Goal: Task Accomplishment & Management: Manage account settings

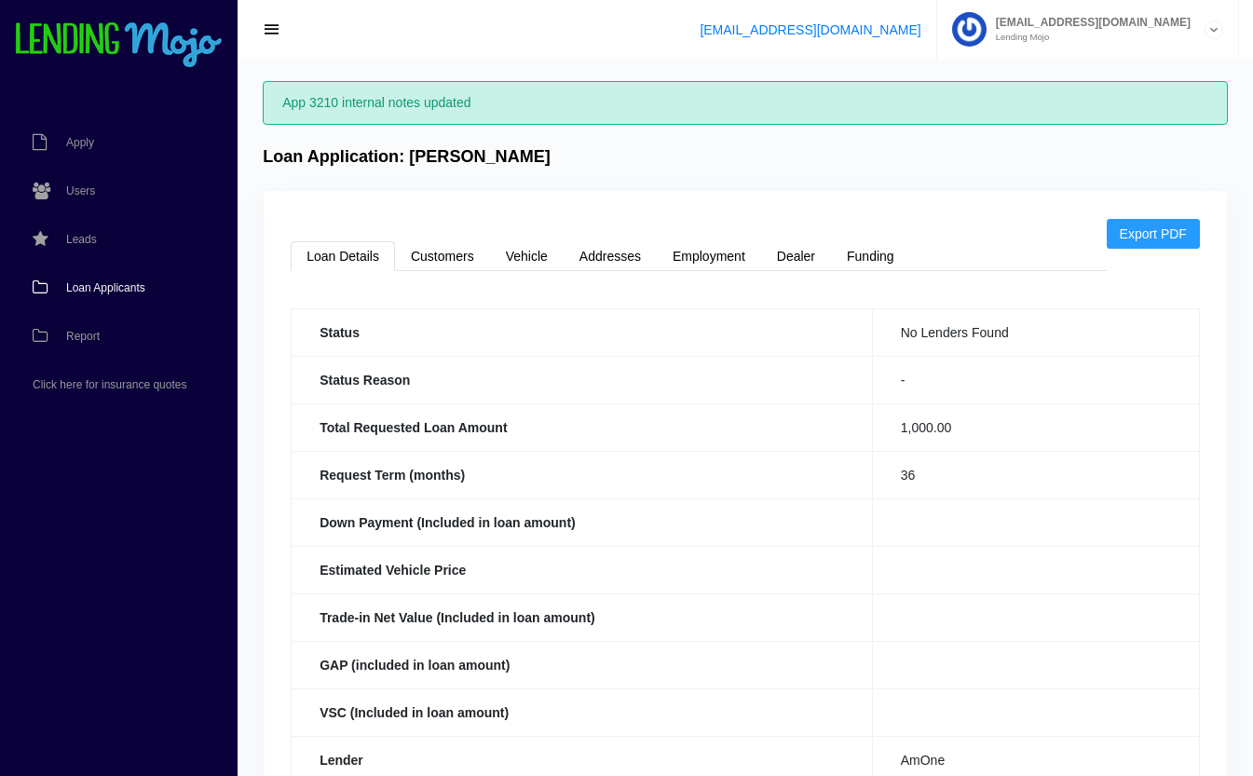
click at [110, 287] on span "Loan Applicants" at bounding box center [105, 287] width 79 height 11
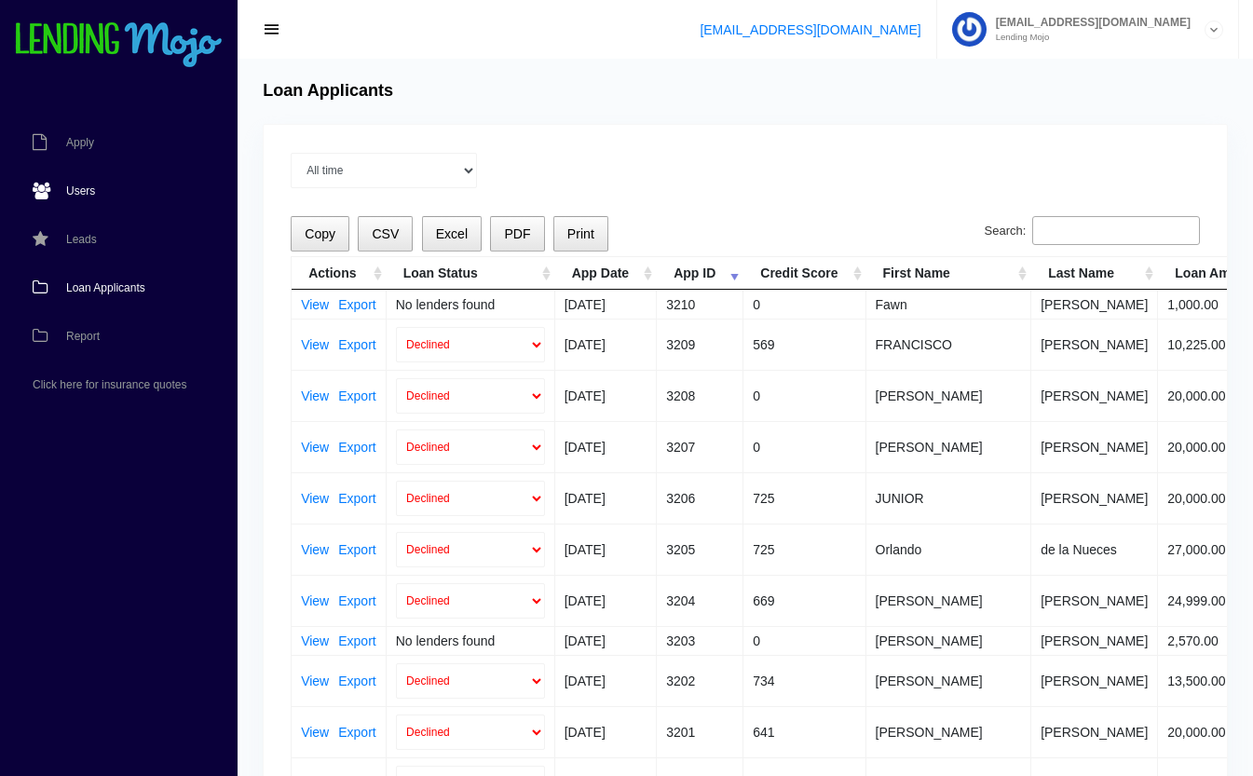
click at [75, 183] on link "Users" at bounding box center [109, 191] width 219 height 48
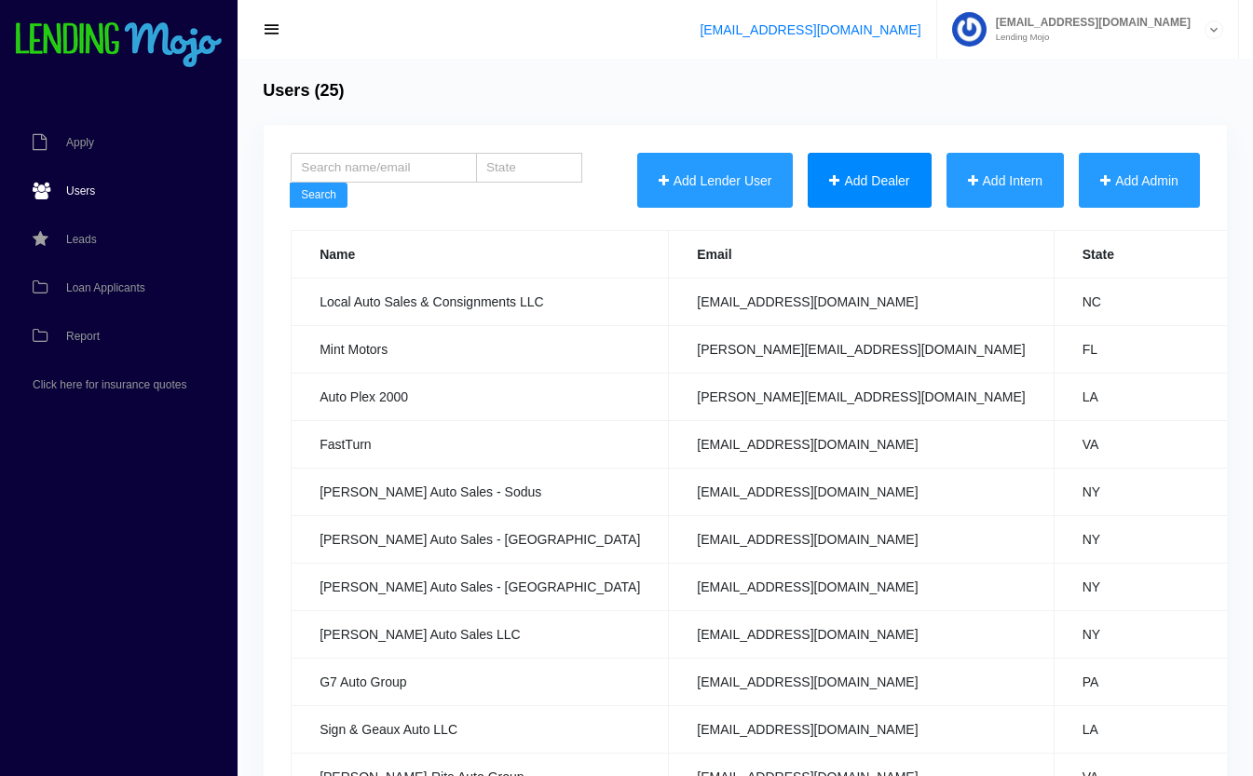
click at [828, 186] on button "Add Dealer" at bounding box center [869, 181] width 123 height 56
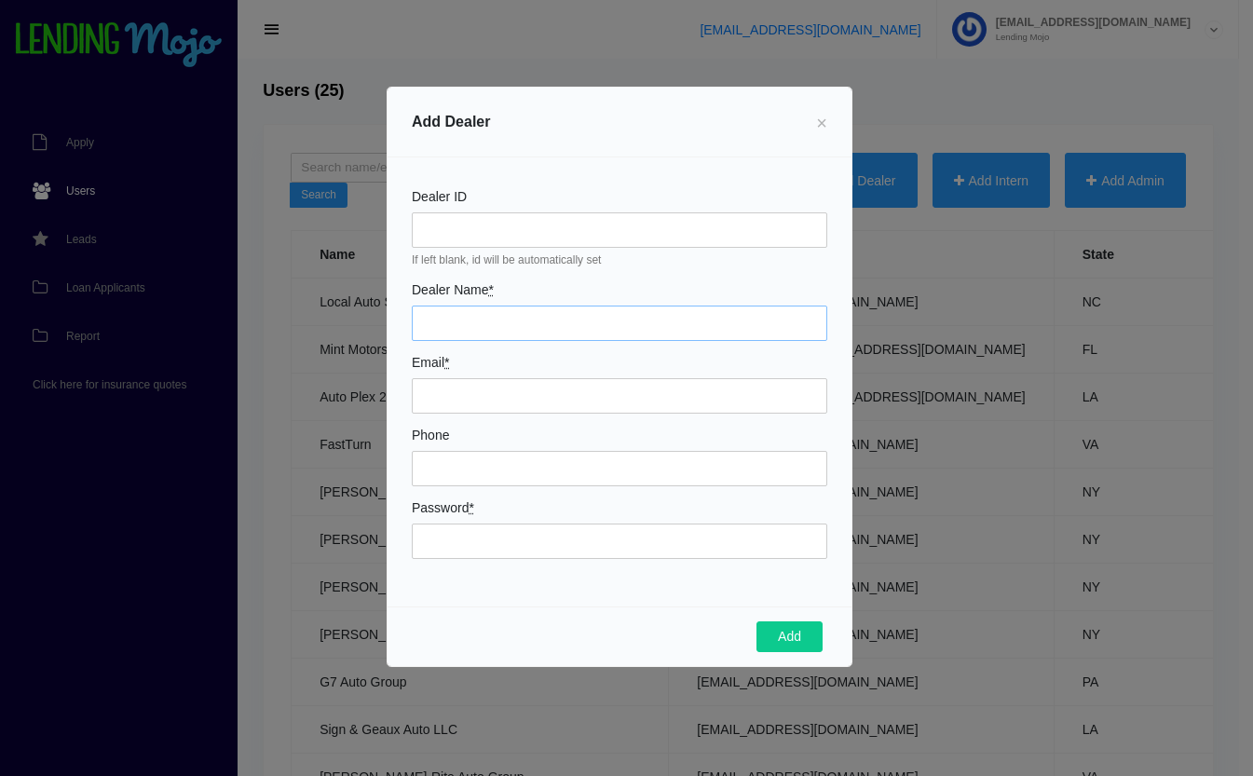
click at [435, 318] on input "Dealer Name *" at bounding box center [619, 323] width 415 height 35
type input "Magic Auto & Truck Sales"
type input "[EMAIL_ADDRESS][DOMAIN_NAME]"
type input "7864394212"
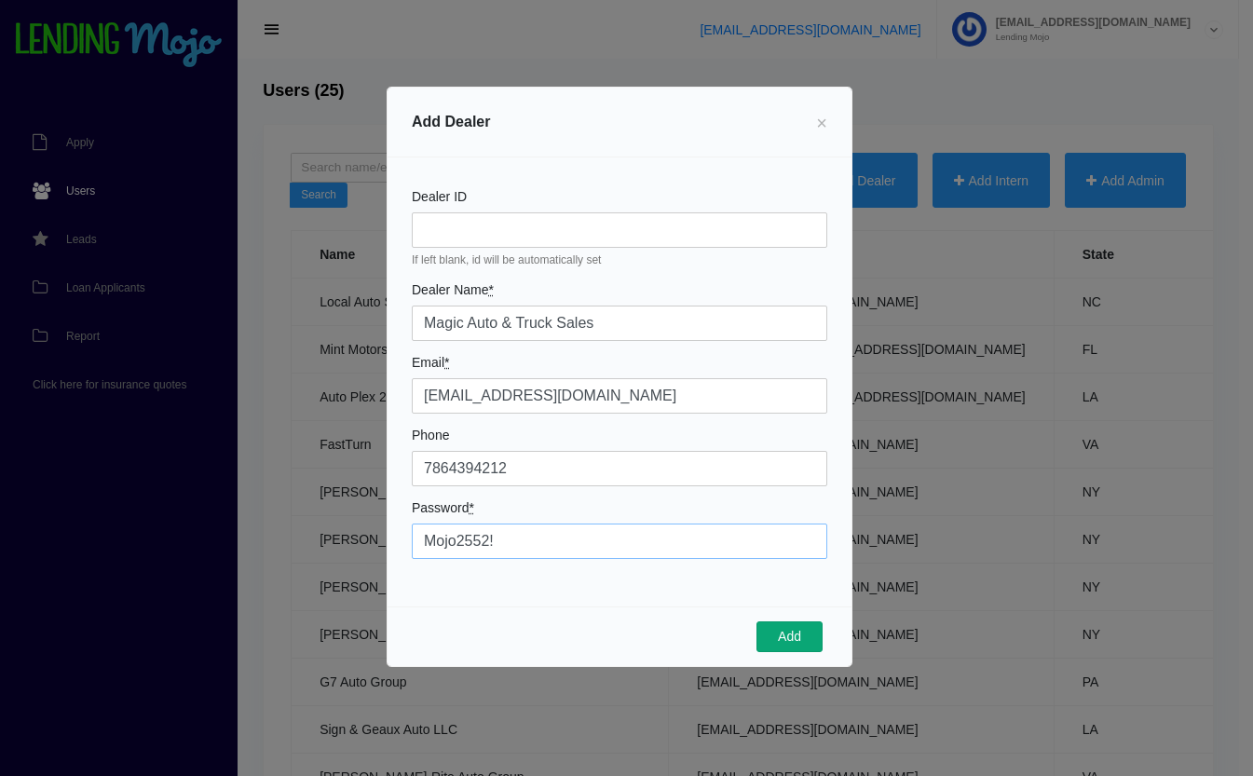
type input "Mojo2552!"
click at [790, 636] on button "Add" at bounding box center [789, 637] width 66 height 32
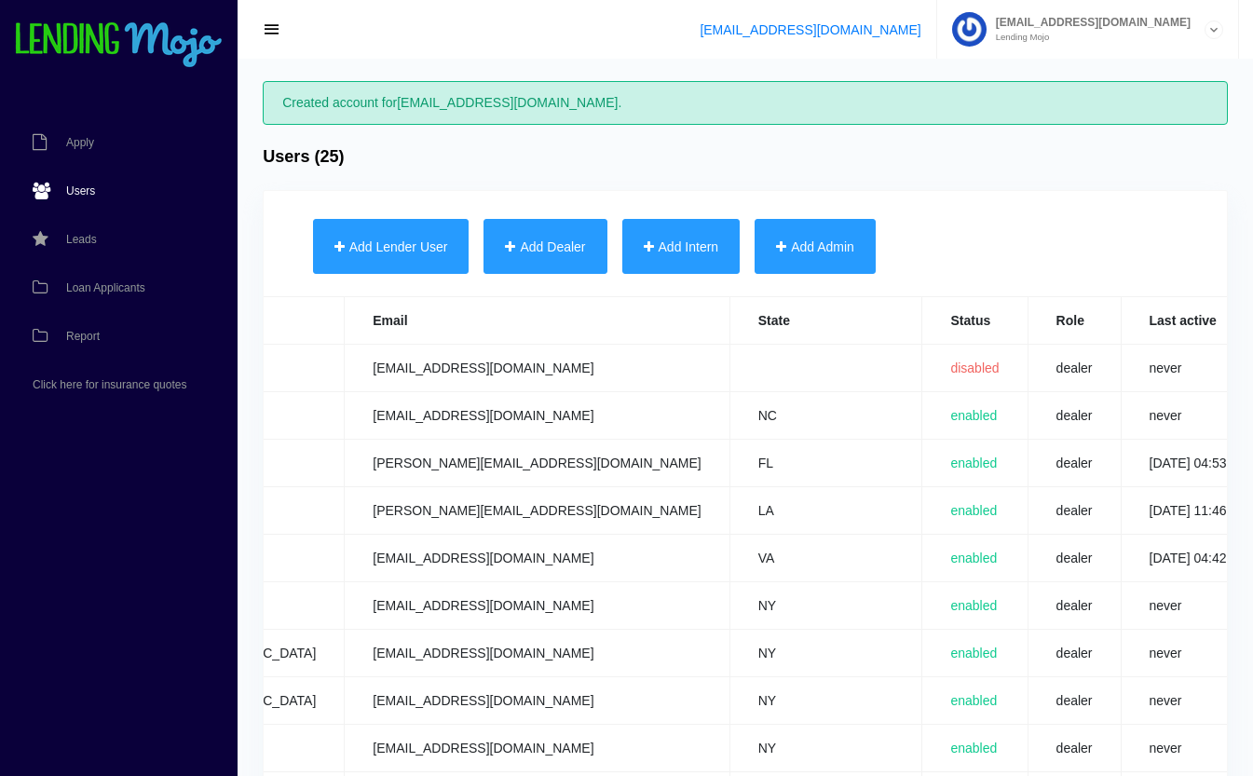
scroll to position [0, 734]
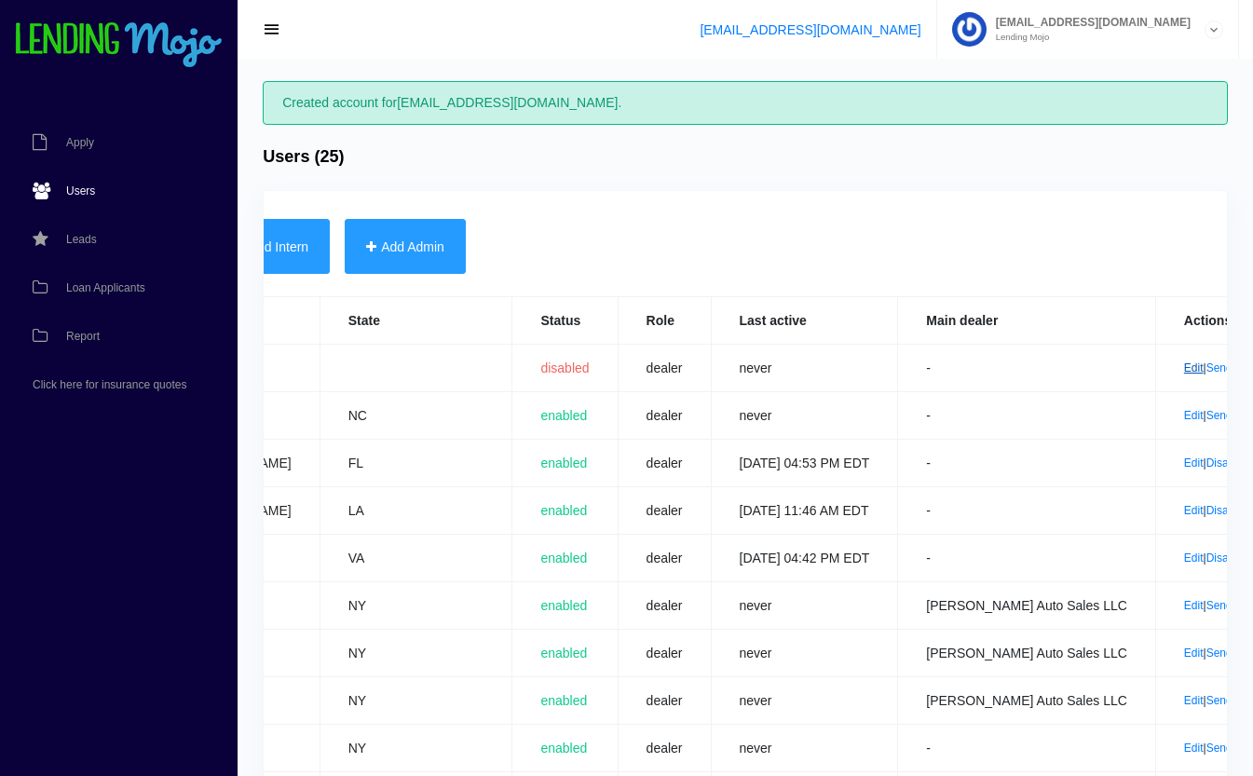
click at [1184, 367] on link "Edit" at bounding box center [1194, 367] width 20 height 13
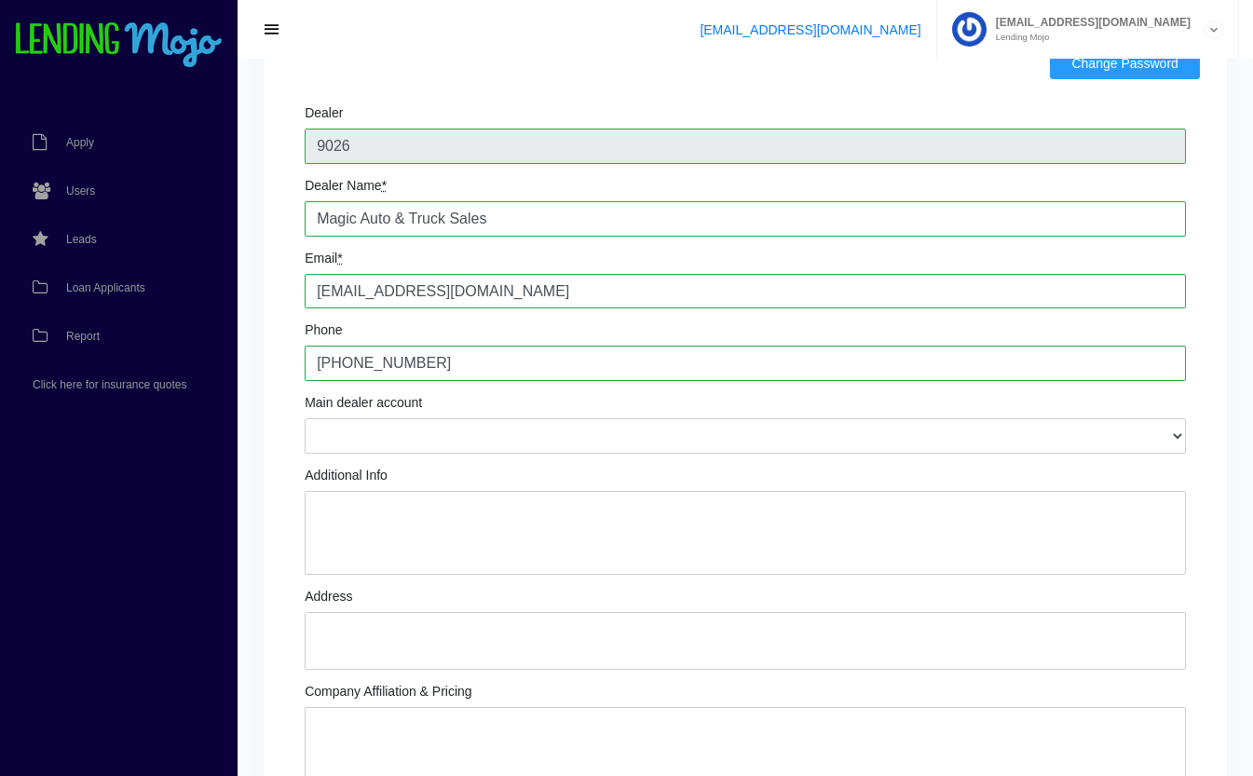
scroll to position [114, 0]
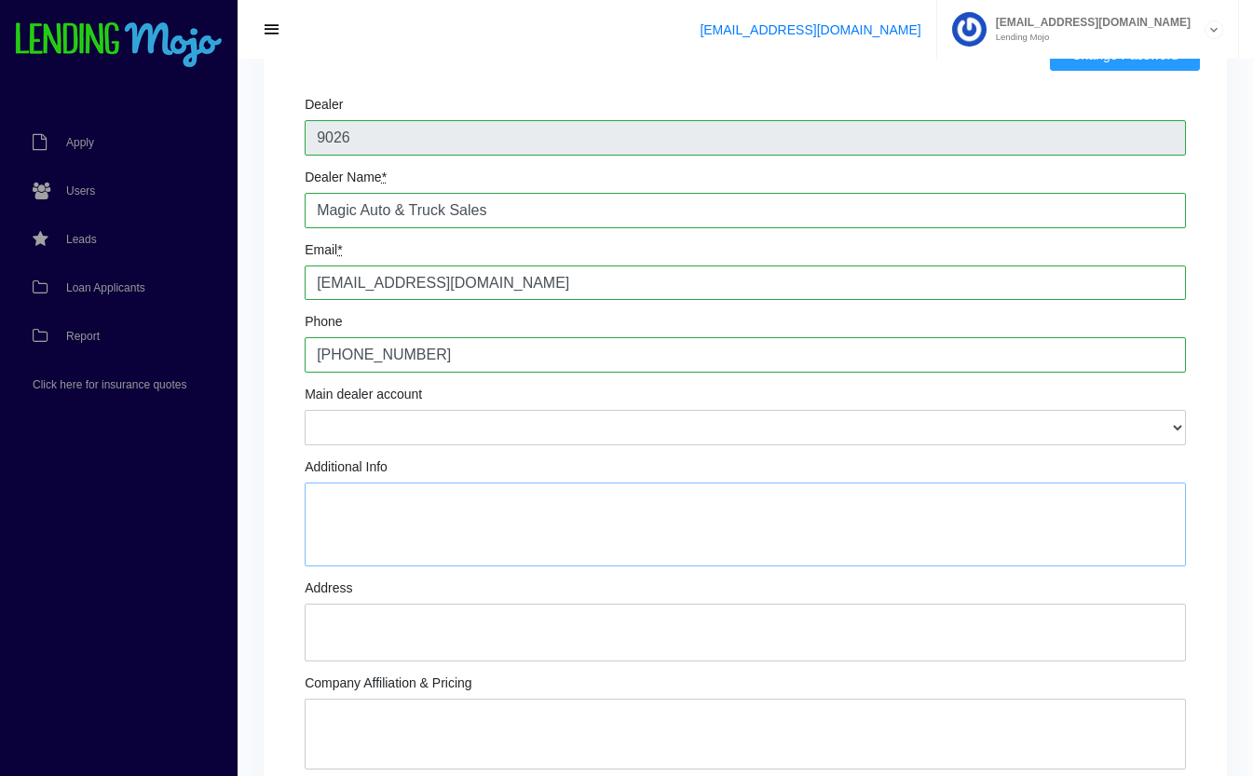
click at [670, 500] on textarea "Additional Info" at bounding box center [745, 525] width 881 height 84
type textarea "M"
click at [100, 284] on span "Loan Applicants" at bounding box center [105, 287] width 79 height 11
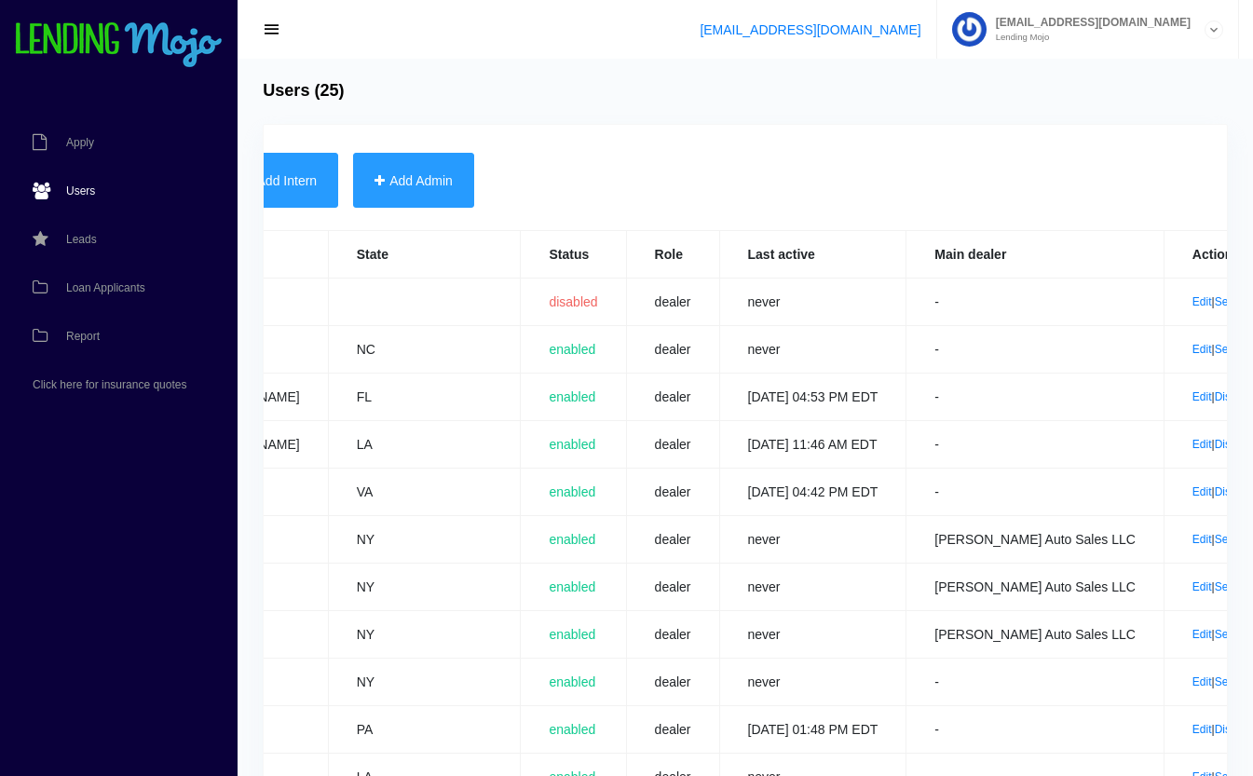
scroll to position [0, 734]
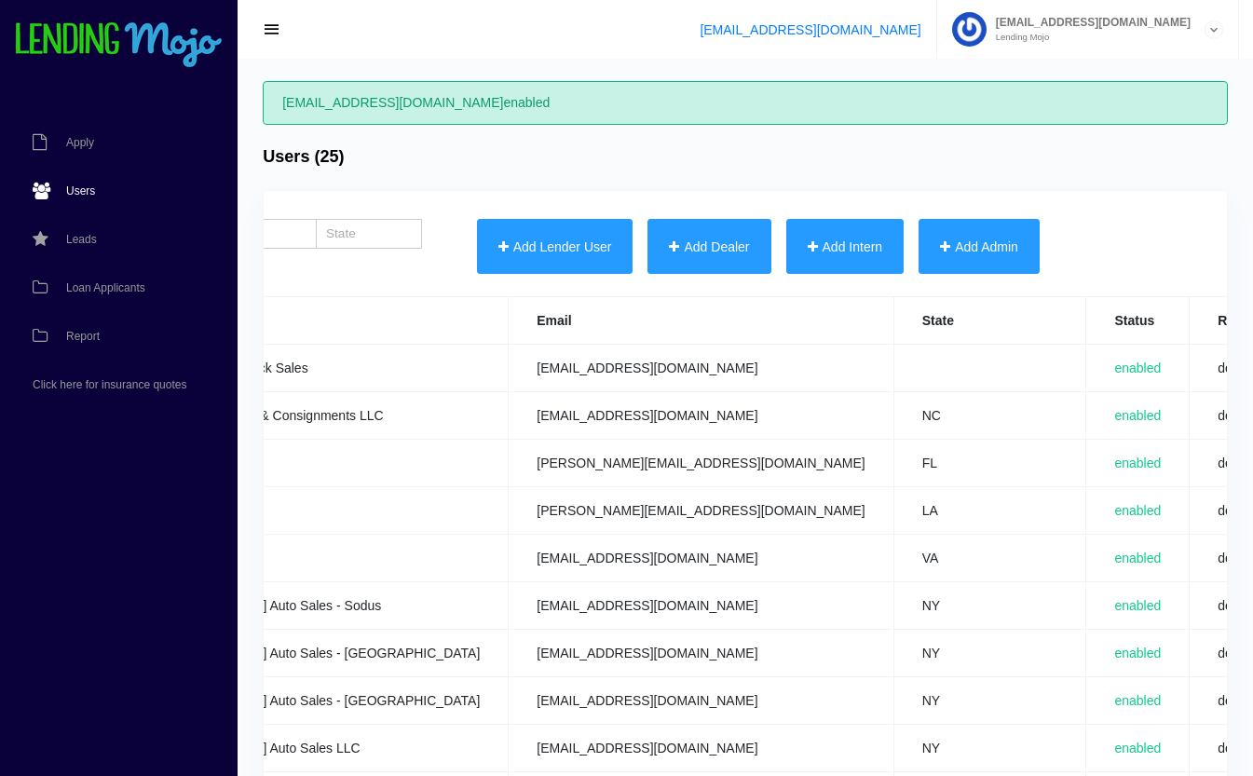
scroll to position [0, 731]
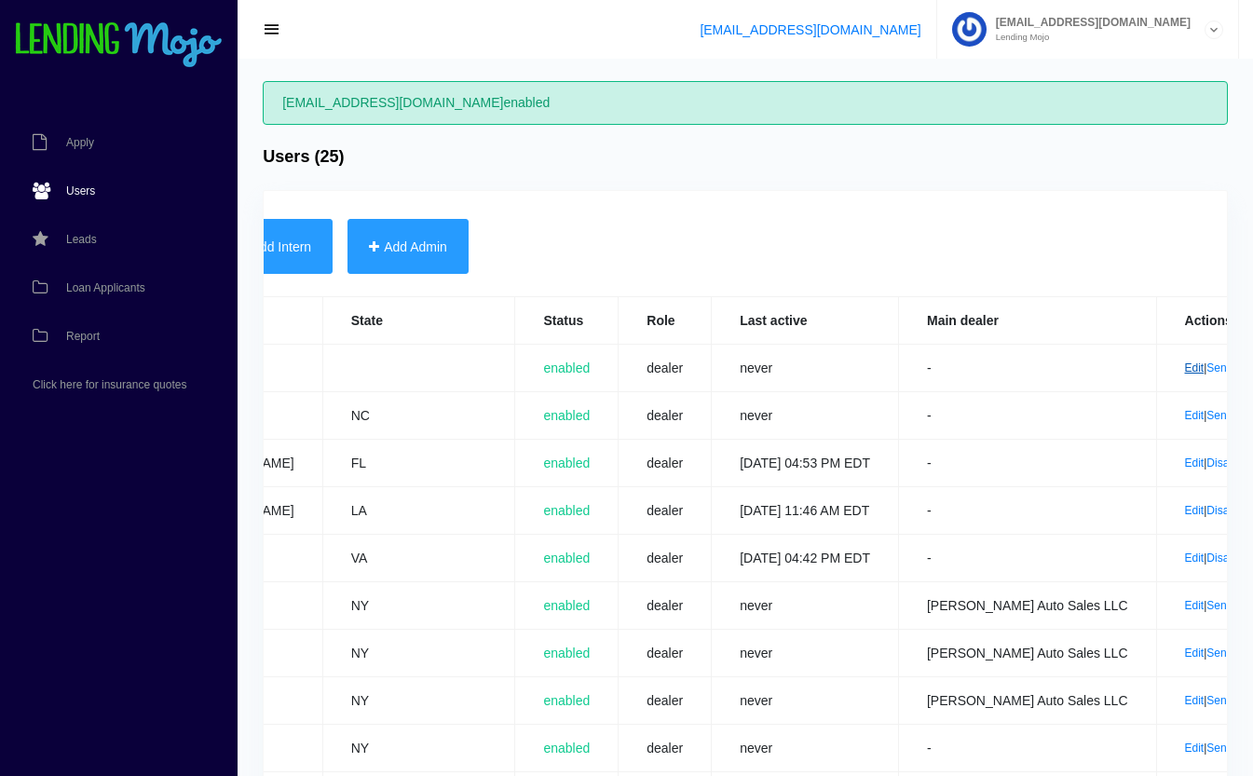
click at [1185, 368] on link "Edit" at bounding box center [1195, 367] width 20 height 13
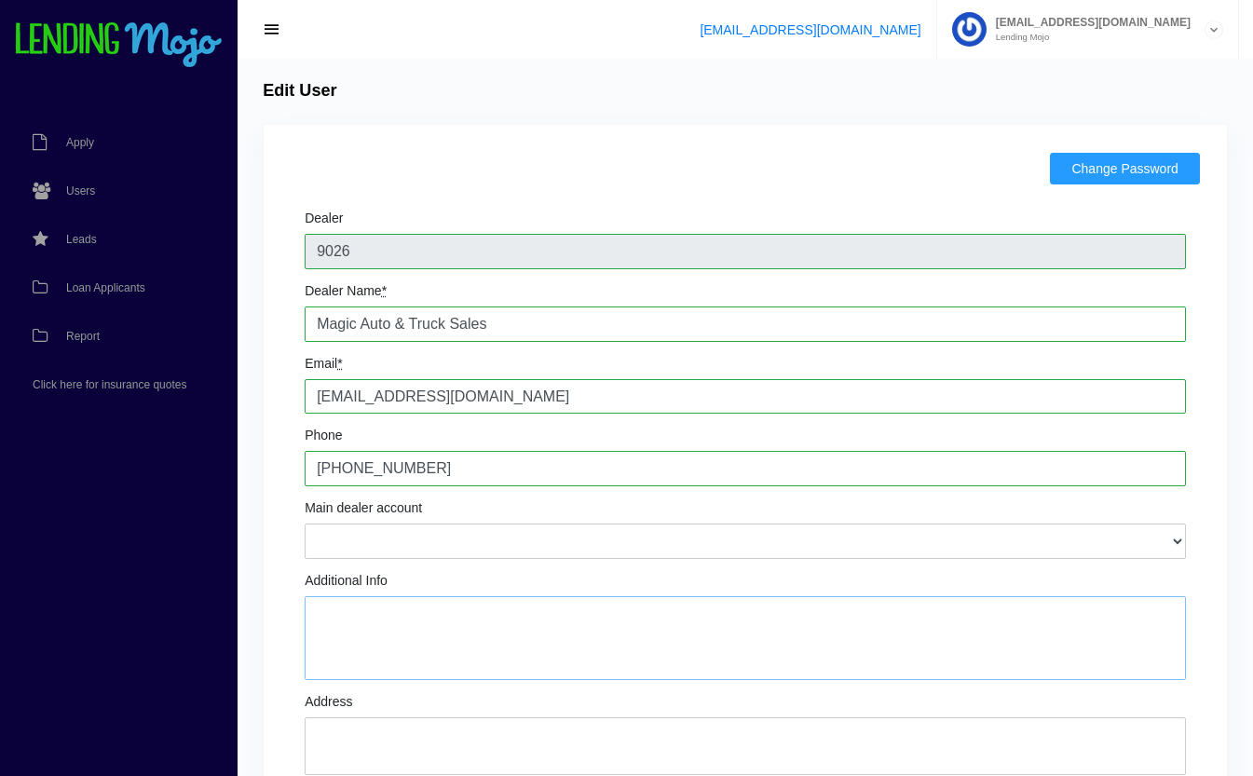
click at [388, 619] on textarea "Additional Info" at bounding box center [745, 638] width 881 height 84
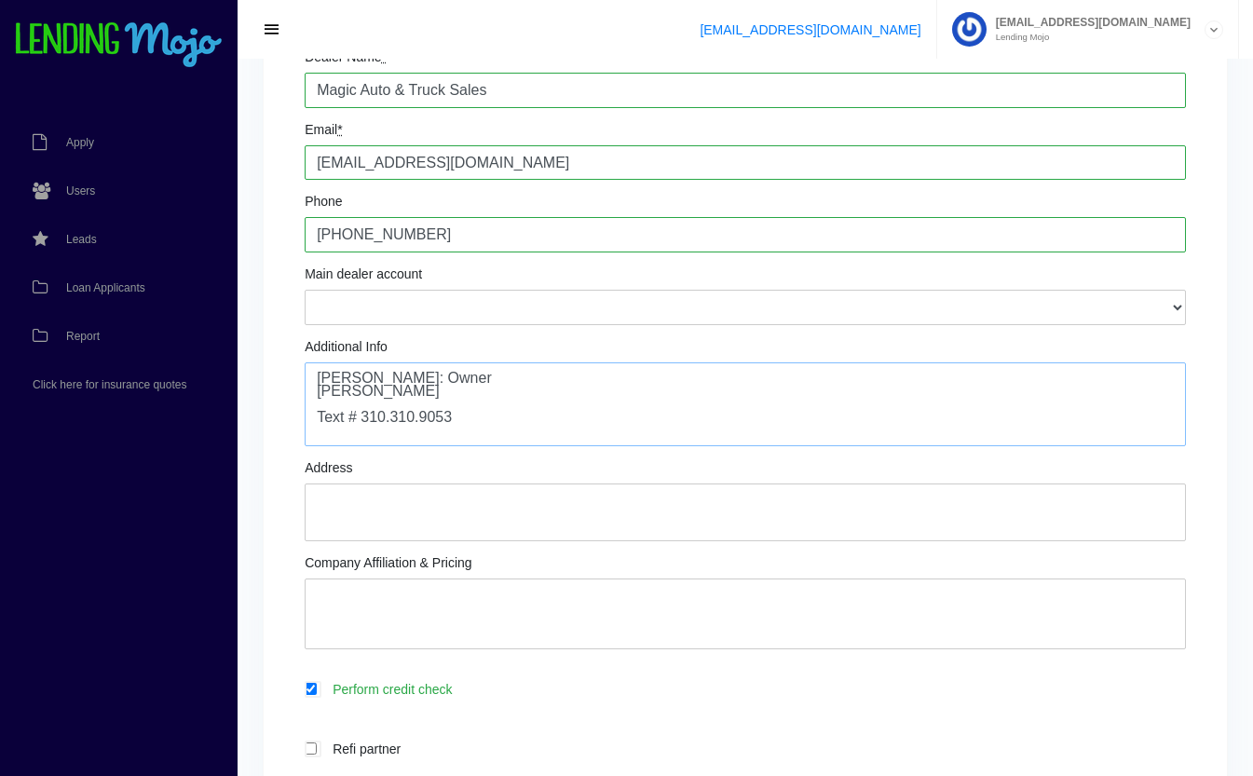
scroll to position [232, 0]
type textarea "[PERSON_NAME]: Owner [PERSON_NAME] Text # 310.310.9053"
click at [412, 537] on textarea "Address" at bounding box center [745, 514] width 881 height 58
type textarea "100694 Overseas Hwy Key Largo, FL 33037"
click at [526, 604] on textarea "Company Affiliation & Pricing" at bounding box center [745, 615] width 881 height 71
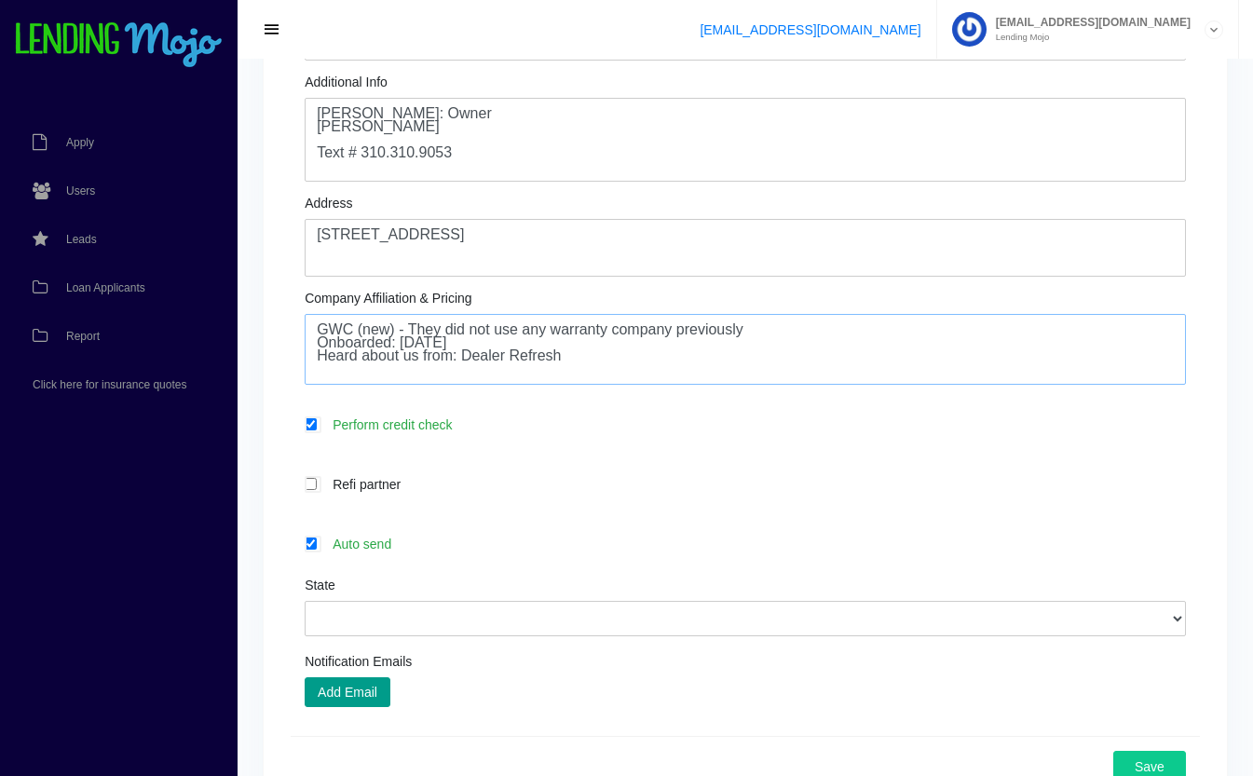
scroll to position [515, 0]
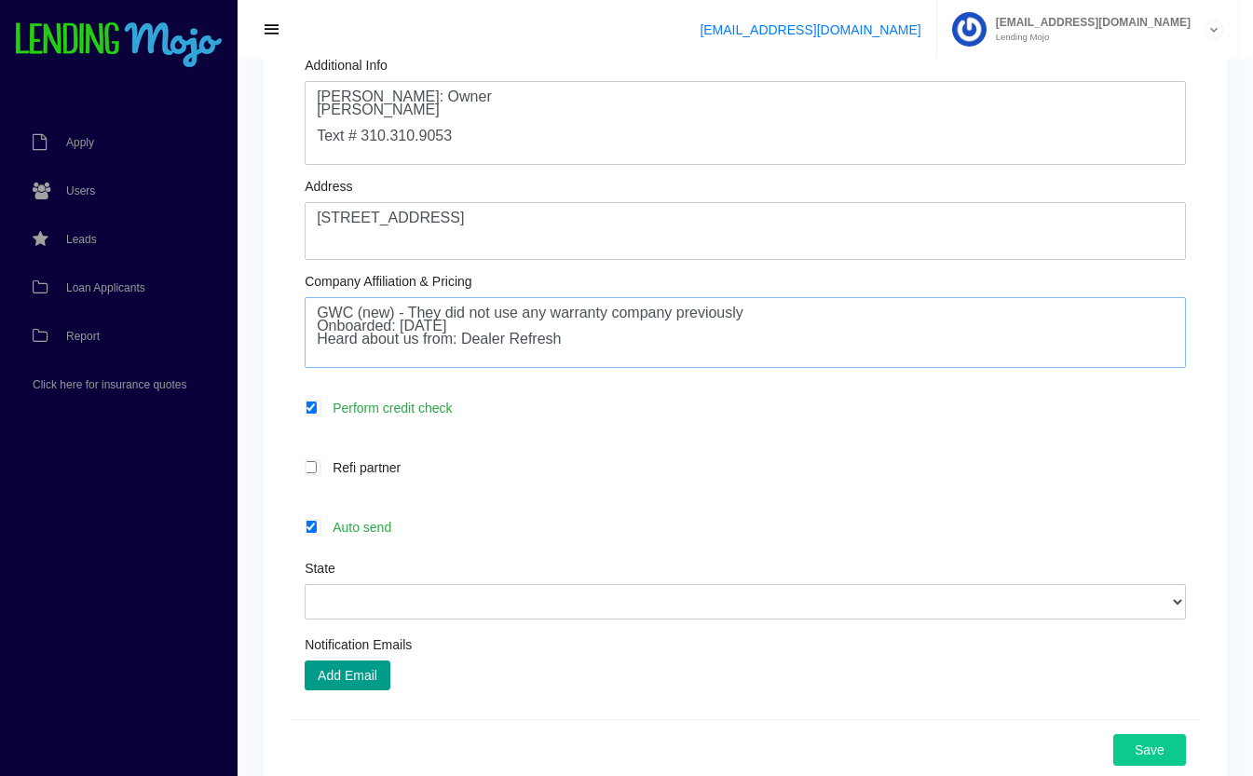
type textarea "GWC (new) - They did not use any warranty company previously Onboarded: August …"
click at [383, 532] on label "Auto send" at bounding box center [754, 526] width 863 height 21
click at [317, 532] on input "Auto send" at bounding box center [311, 527] width 12 height 12
checkbox input "false"
click at [417, 585] on div "State Alabama Alaska Arizona Arkansas California Colorado Connecticut Delaware …" at bounding box center [745, 591] width 881 height 58
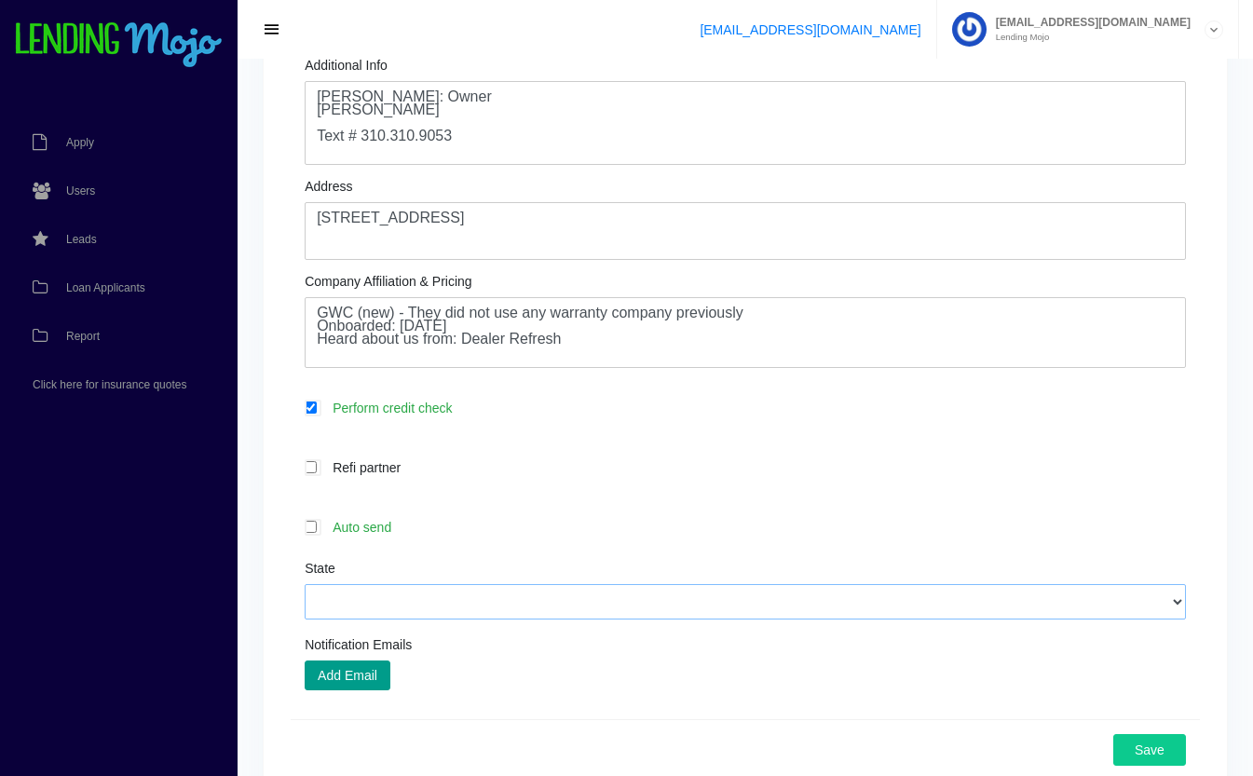
click at [425, 602] on select "Alabama Alaska Arizona Arkansas California Colorado Connecticut Delaware Distri…" at bounding box center [745, 601] width 881 height 35
select select "FL"
click at [305, 586] on select "Alabama Alaska Arizona Arkansas California Colorado Connecticut Delaware Distri…" at bounding box center [745, 601] width 881 height 35
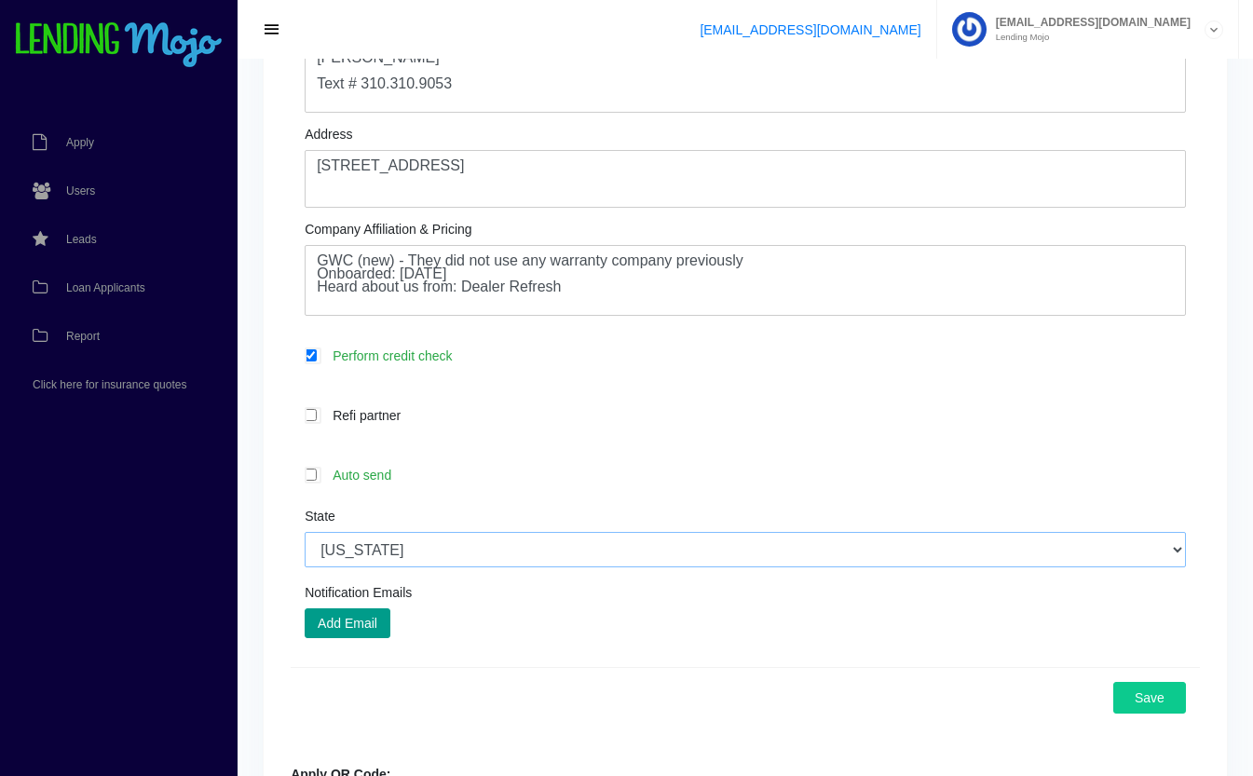
scroll to position [635, 0]
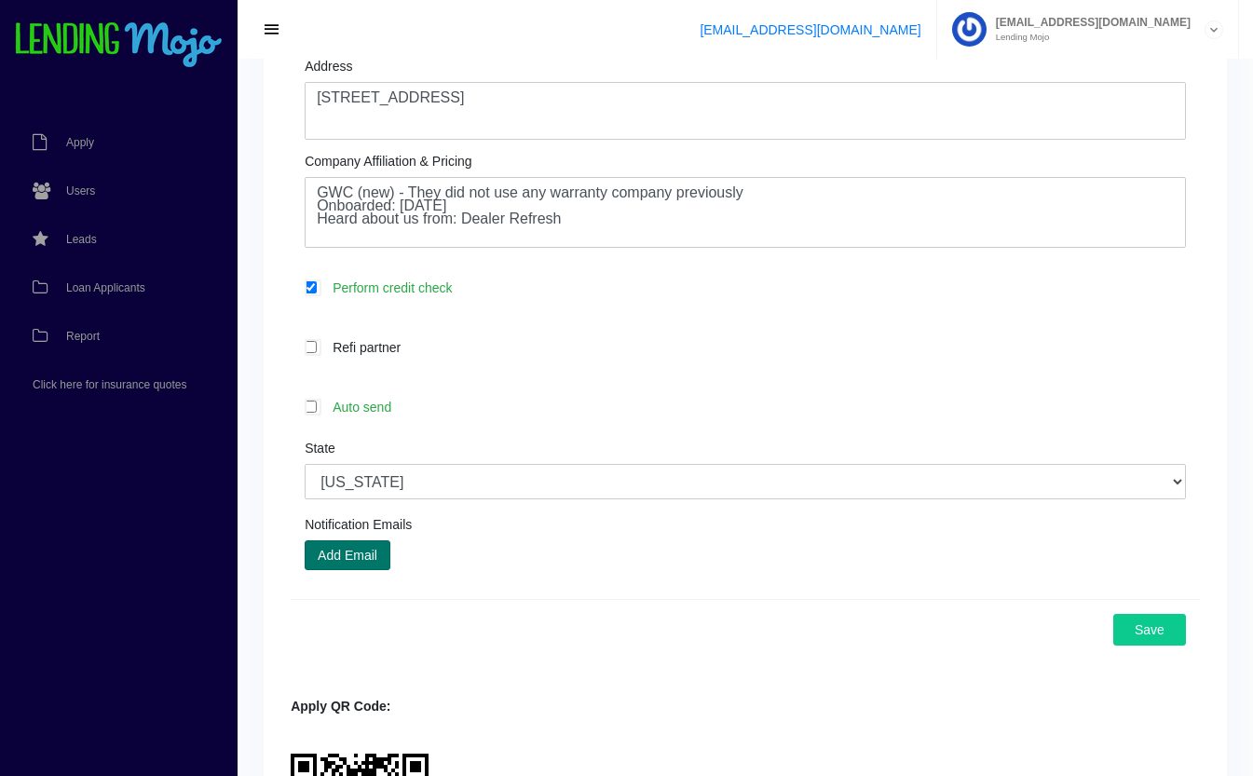
click at [389, 568] on button "Add Email" at bounding box center [348, 555] width 86 height 30
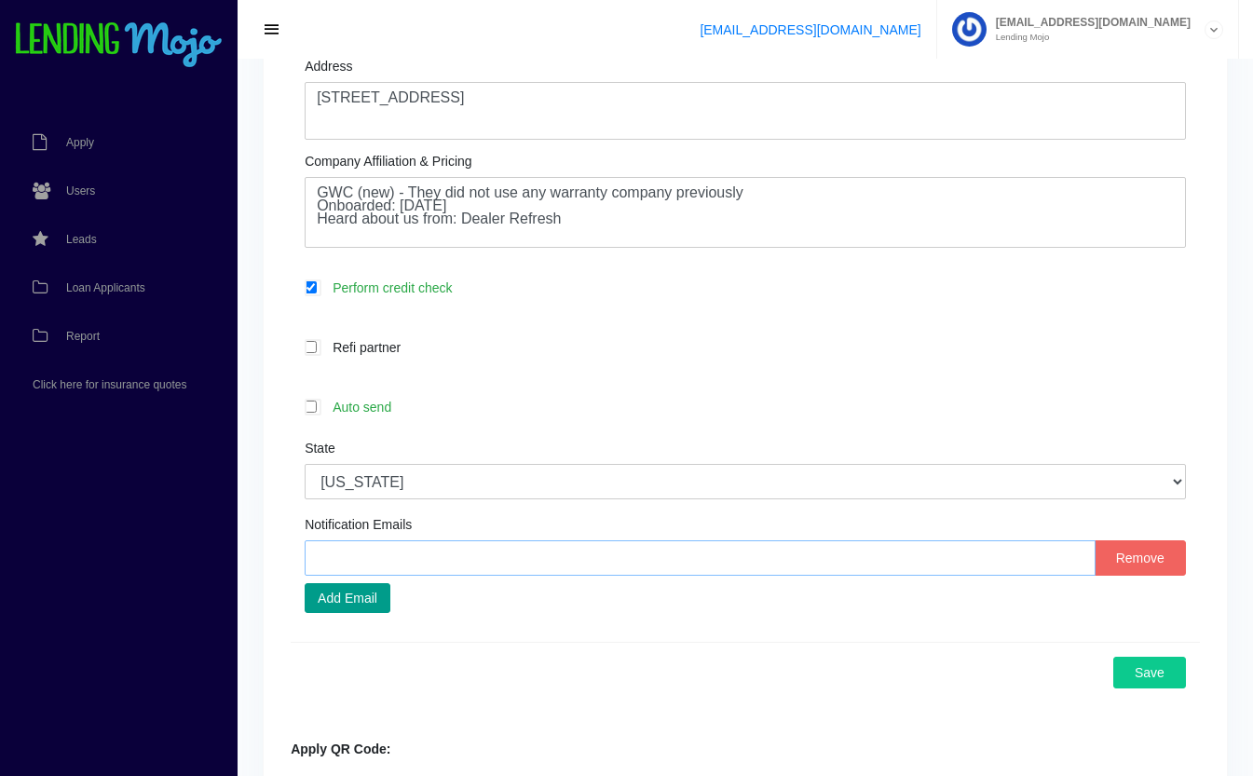
click at [663, 575] on input "text" at bounding box center [700, 557] width 791 height 35
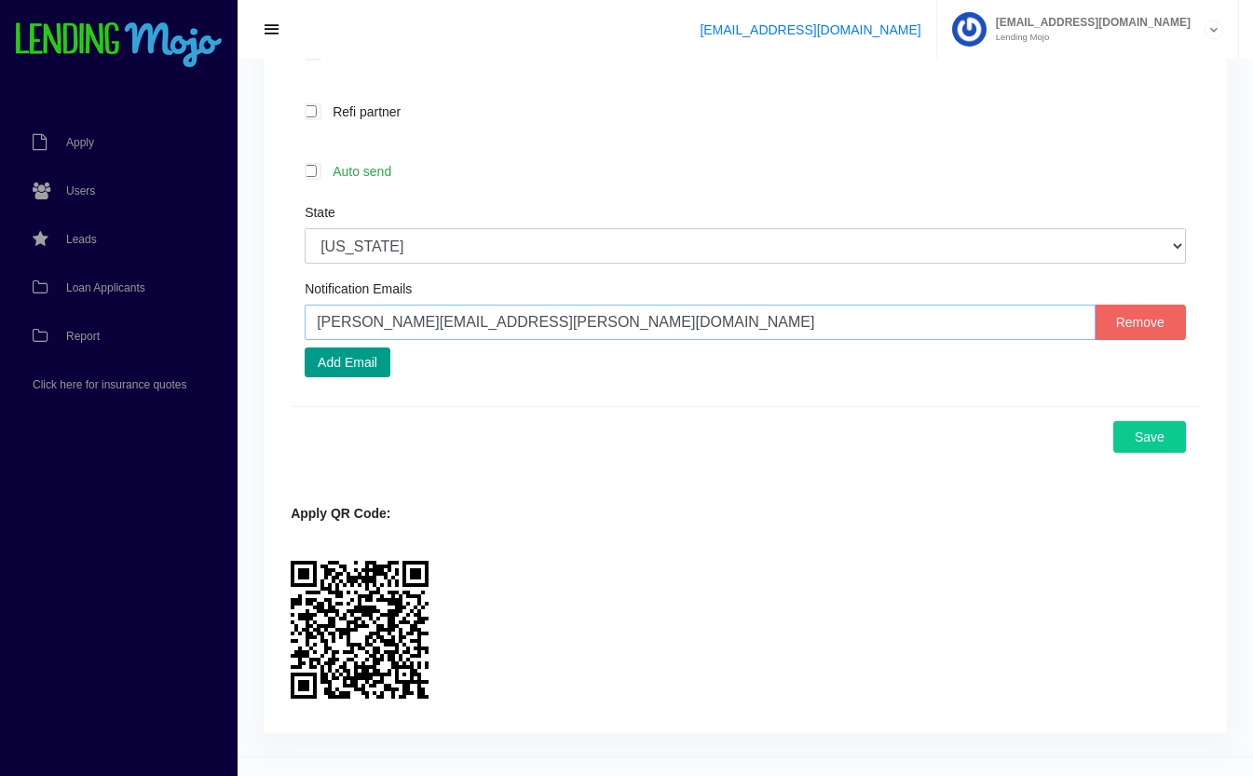
scroll to position [910, 0]
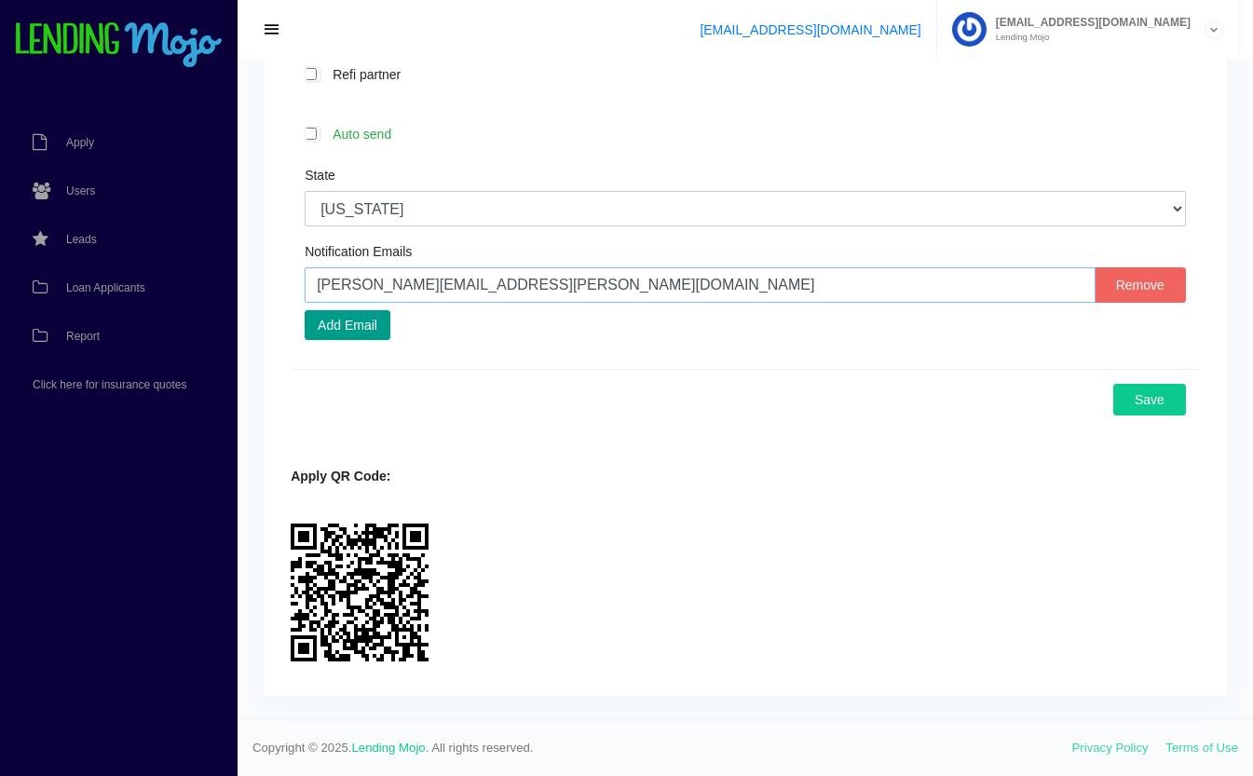
type input "andres.herrera@magiccityrides.com"
click at [1159, 398] on button "Save" at bounding box center [1149, 400] width 73 height 32
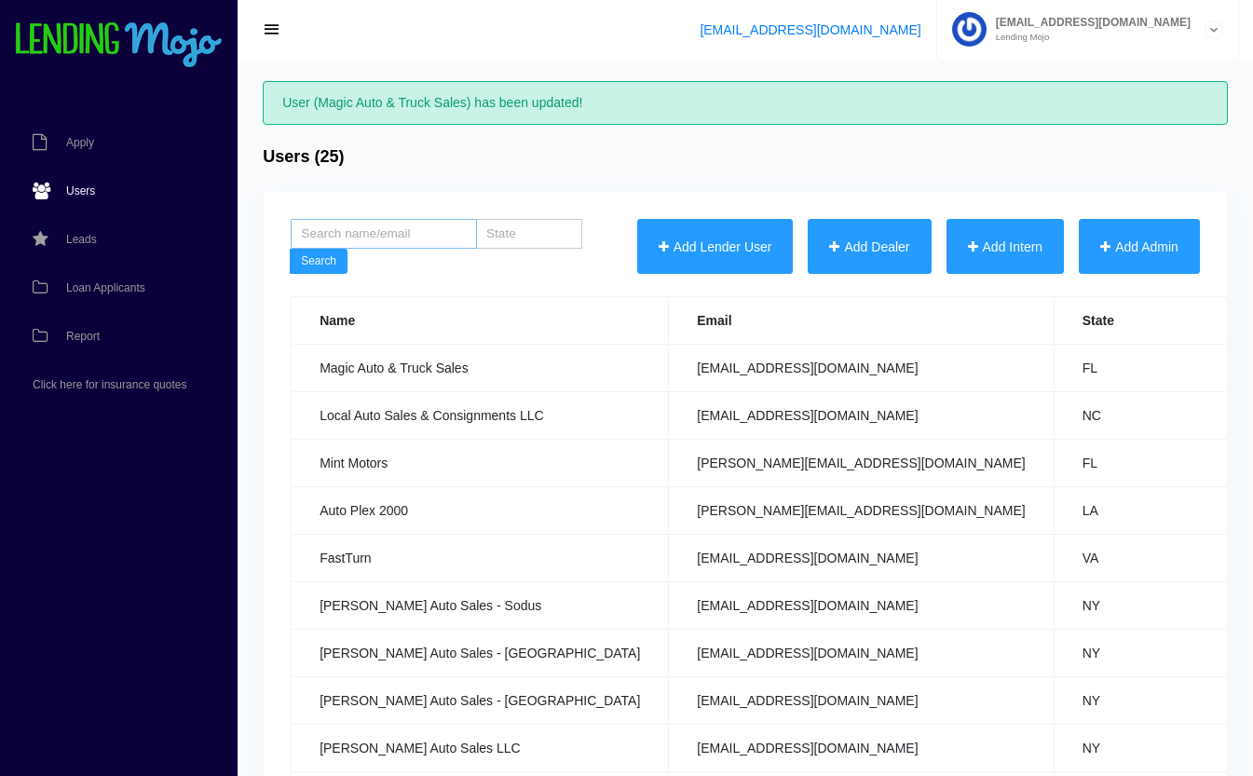
click at [410, 240] on input "search" at bounding box center [384, 234] width 186 height 30
type input "car club"
click at [333, 265] on button "Search" at bounding box center [319, 262] width 58 height 26
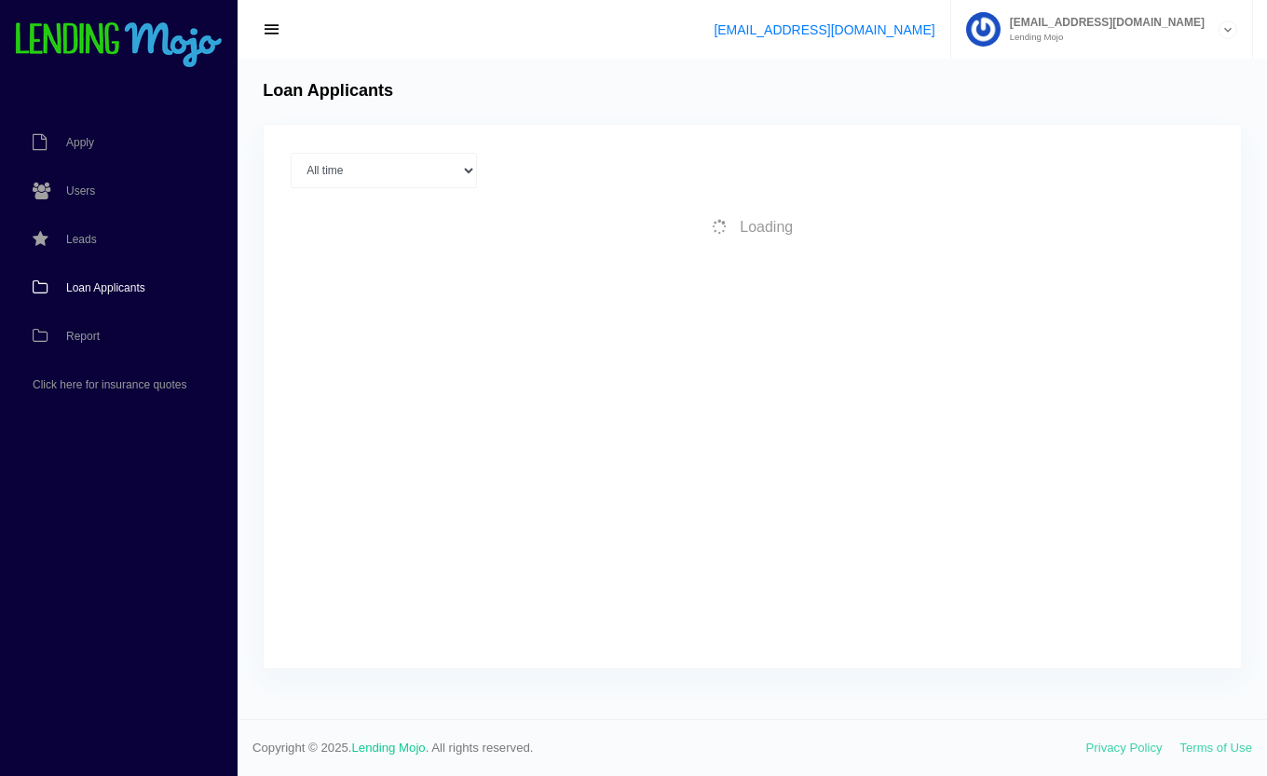
click at [65, 186] on link "Users" at bounding box center [109, 191] width 219 height 48
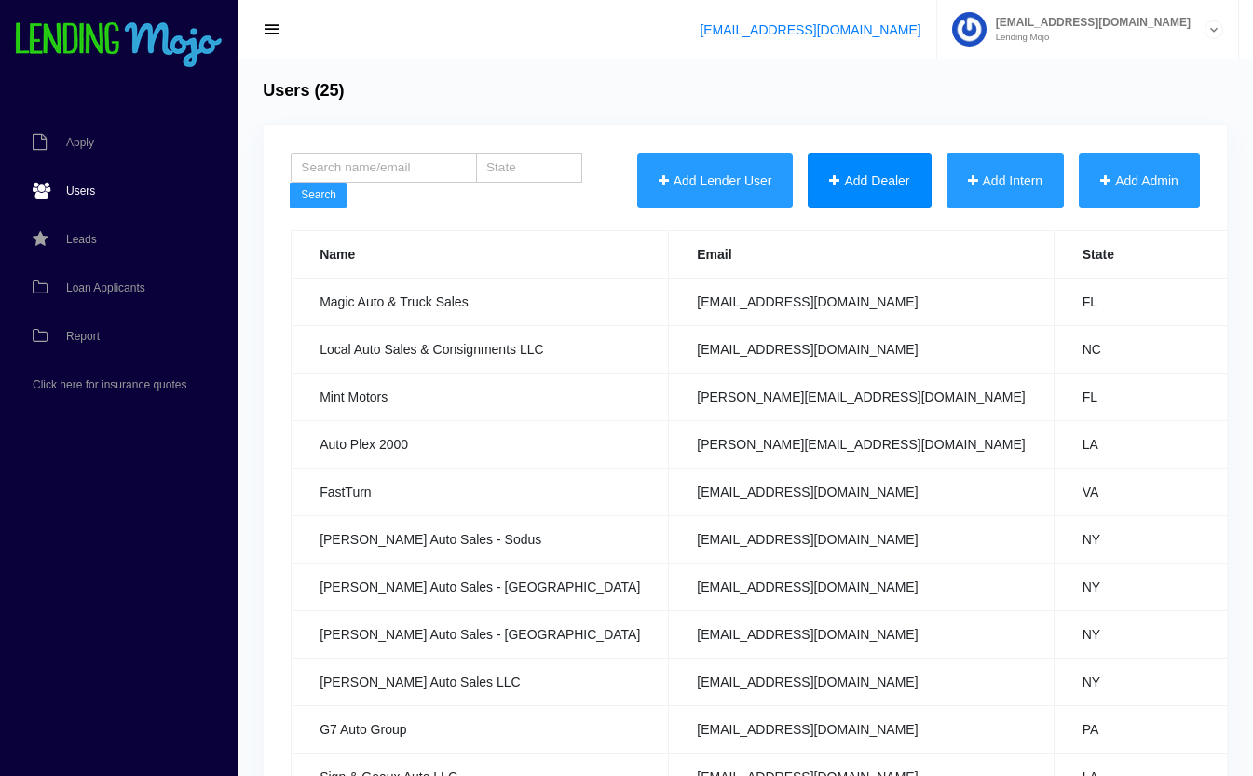
click at [891, 170] on button "Add Dealer" at bounding box center [869, 181] width 123 height 56
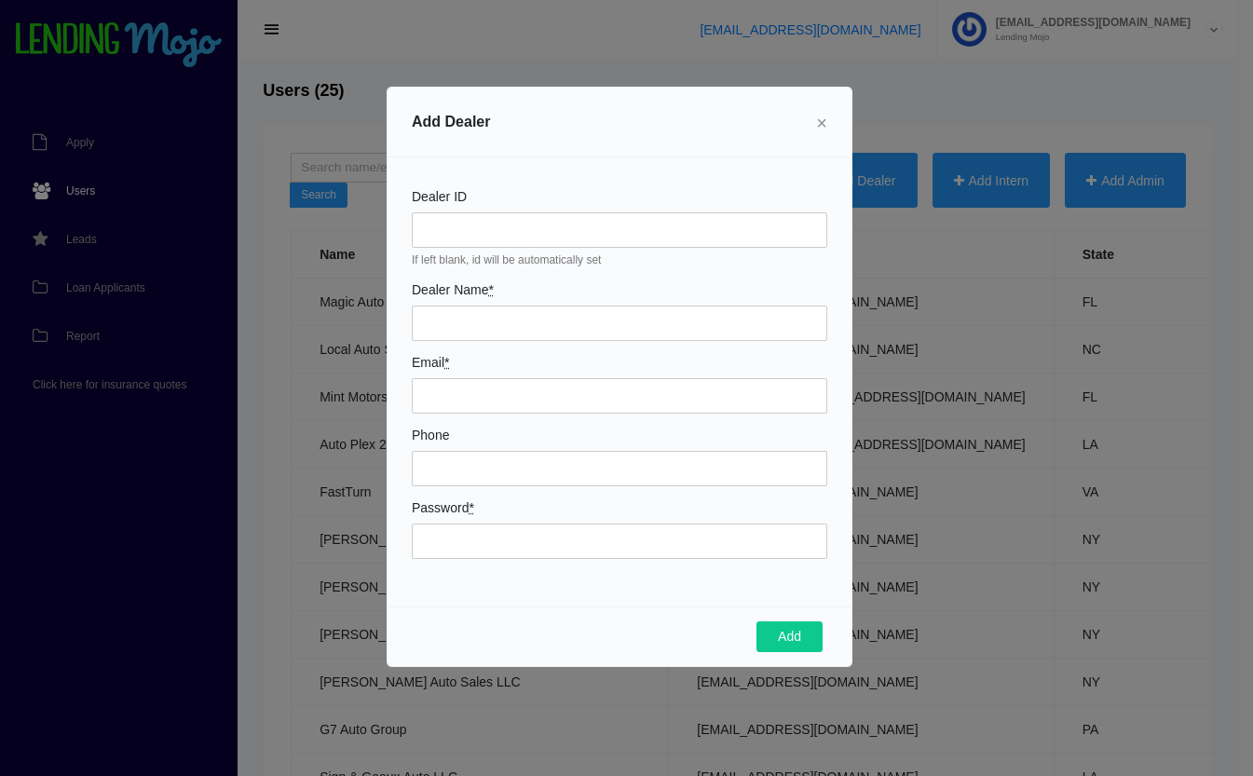
click at [819, 124] on span "×" at bounding box center [821, 123] width 11 height 20
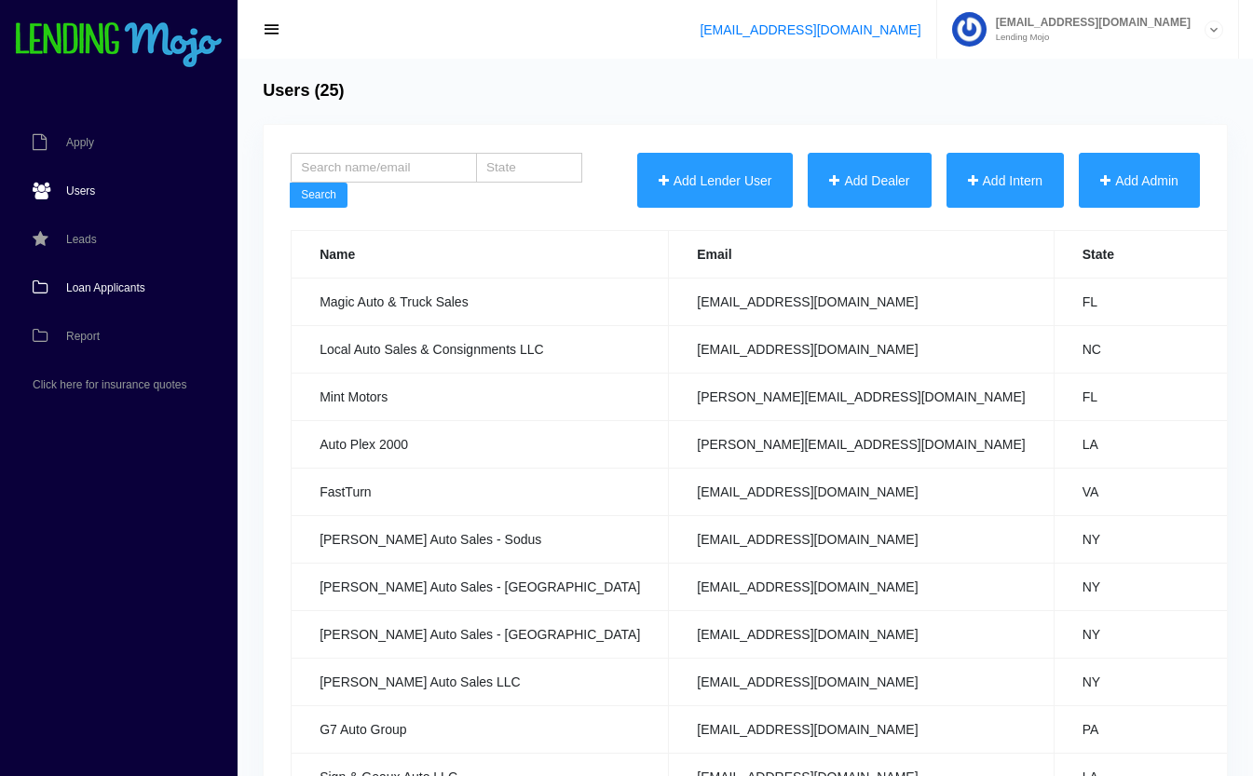
click at [62, 287] on link "Loan Applicants" at bounding box center [109, 288] width 219 height 48
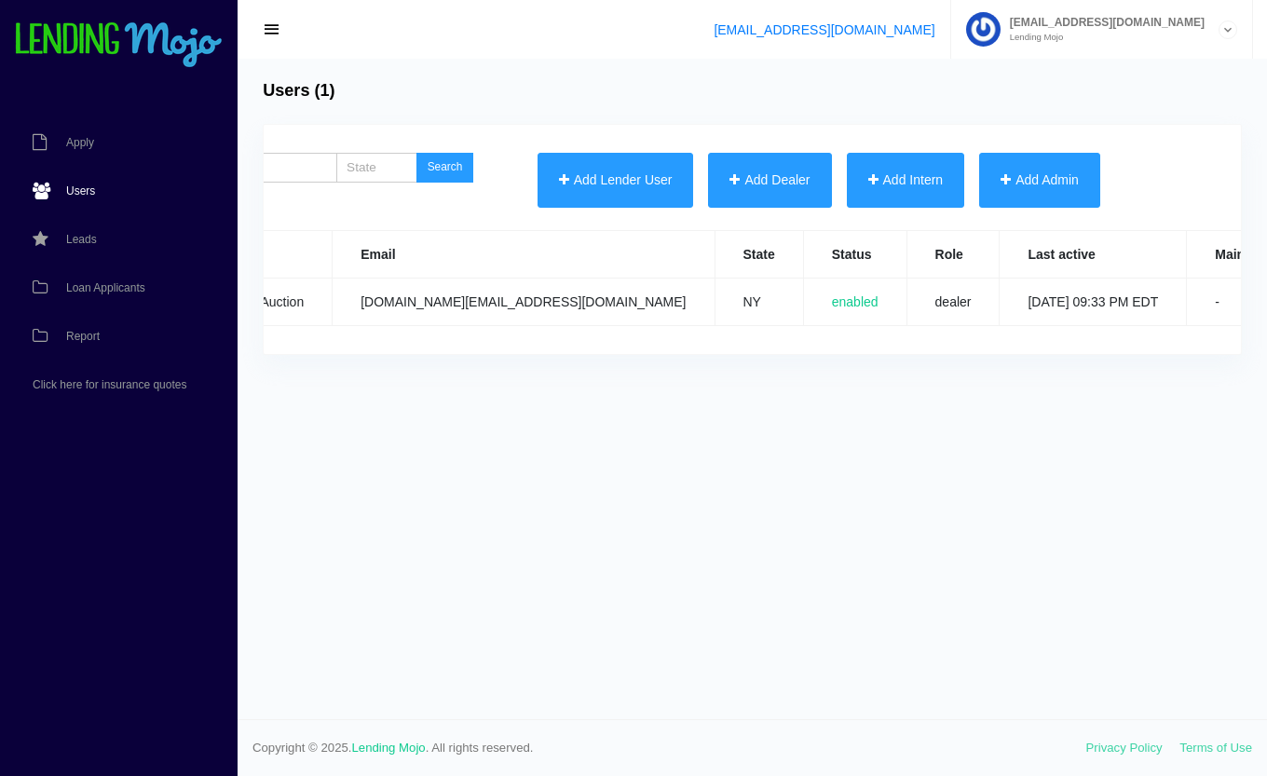
scroll to position [0, 355]
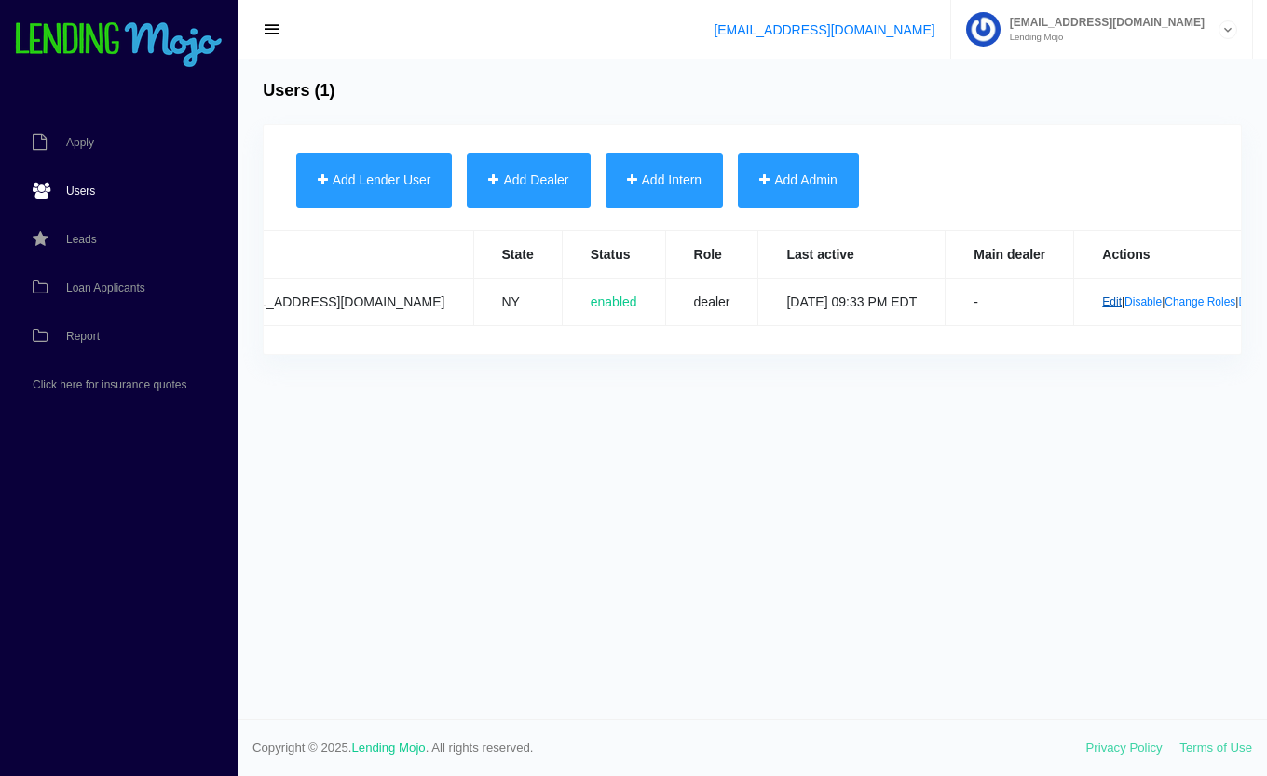
click at [1102, 302] on link "Edit" at bounding box center [1112, 301] width 20 height 13
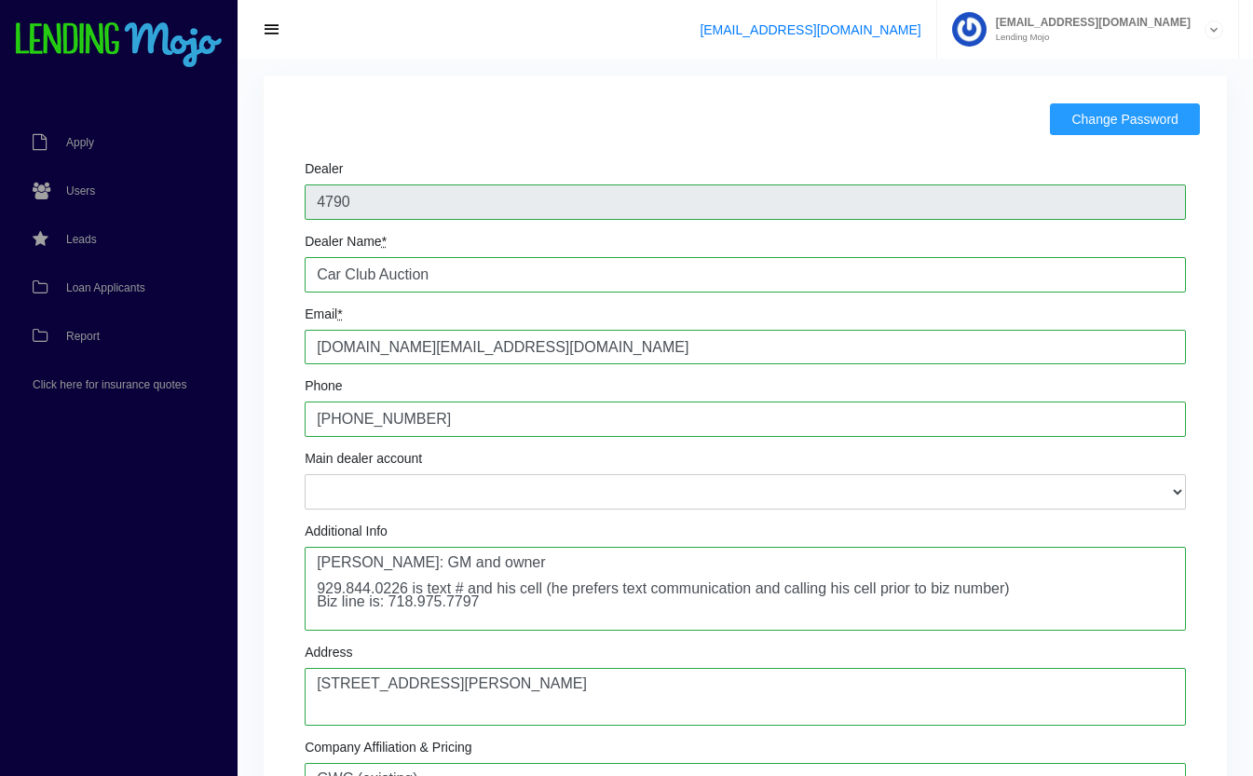
scroll to position [48, 0]
click at [87, 291] on span "Loan Applicants" at bounding box center [105, 287] width 79 height 11
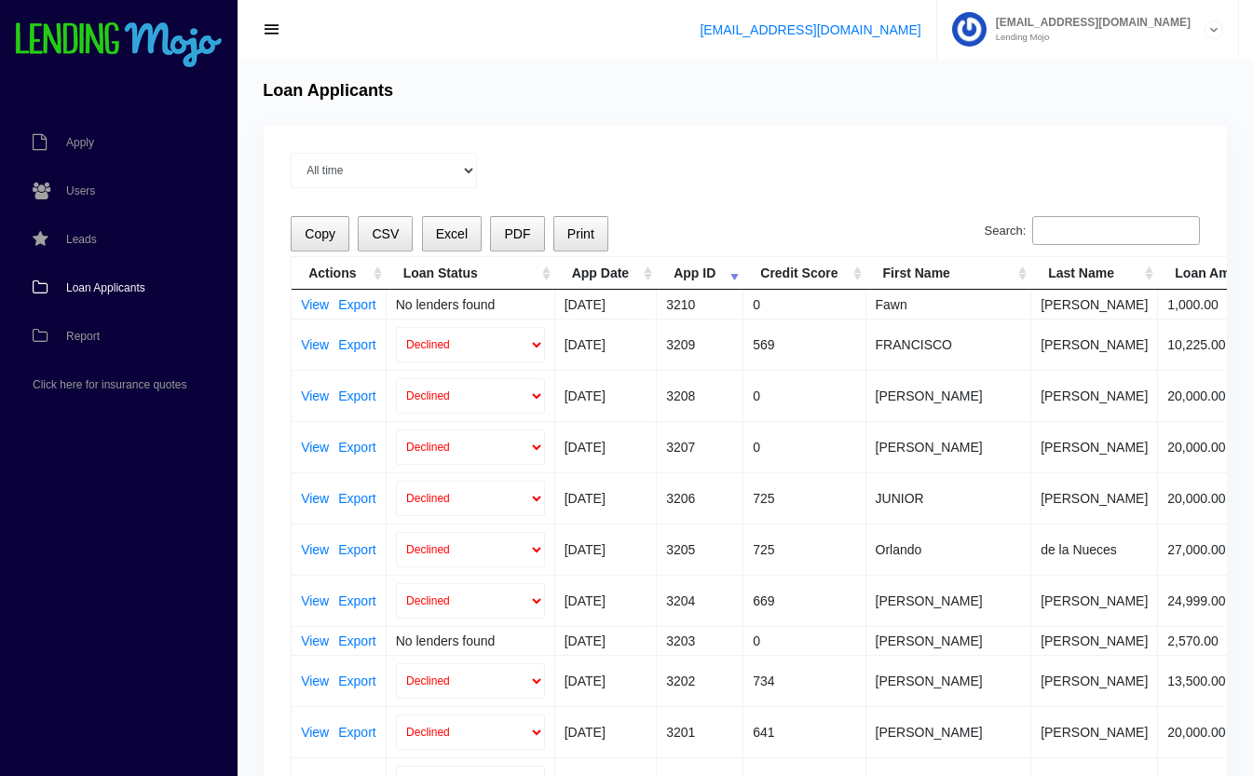
click at [1101, 227] on input "Search:" at bounding box center [1116, 231] width 168 height 30
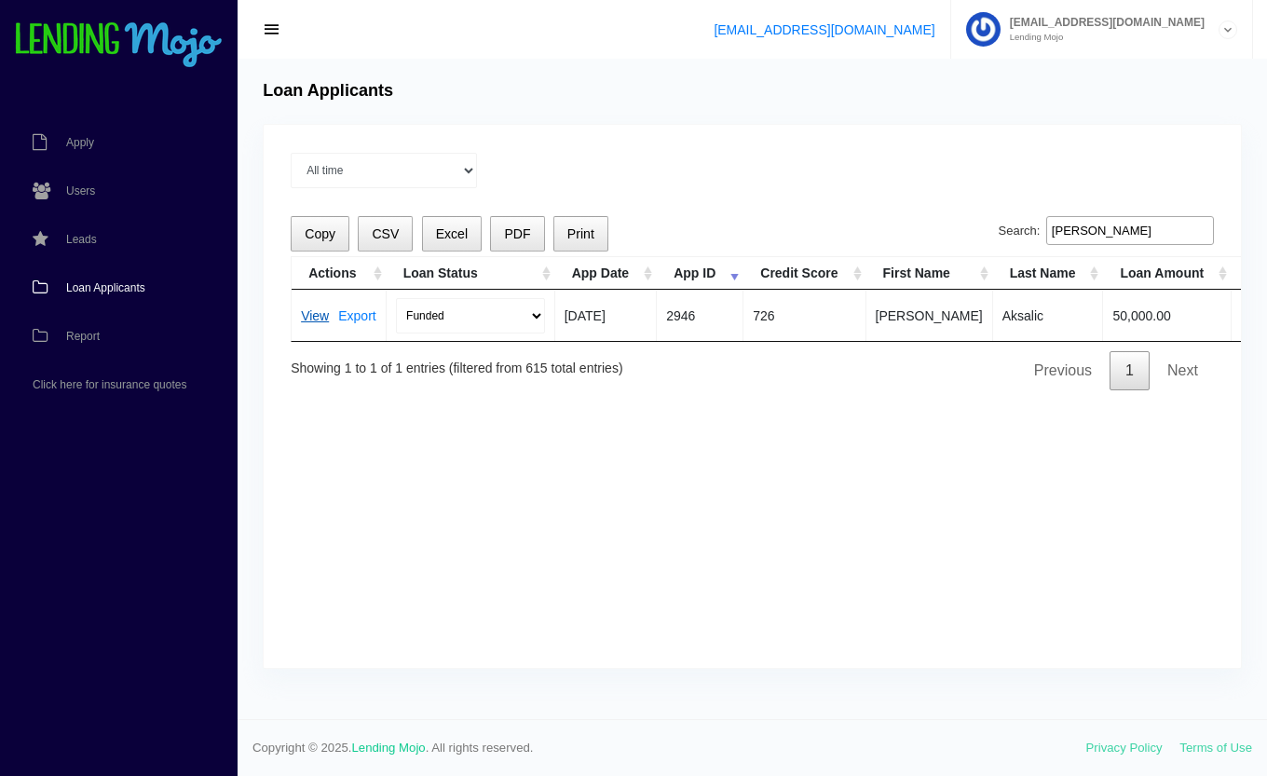
type input "[PERSON_NAME]"
click at [317, 315] on link "View" at bounding box center [315, 315] width 28 height 13
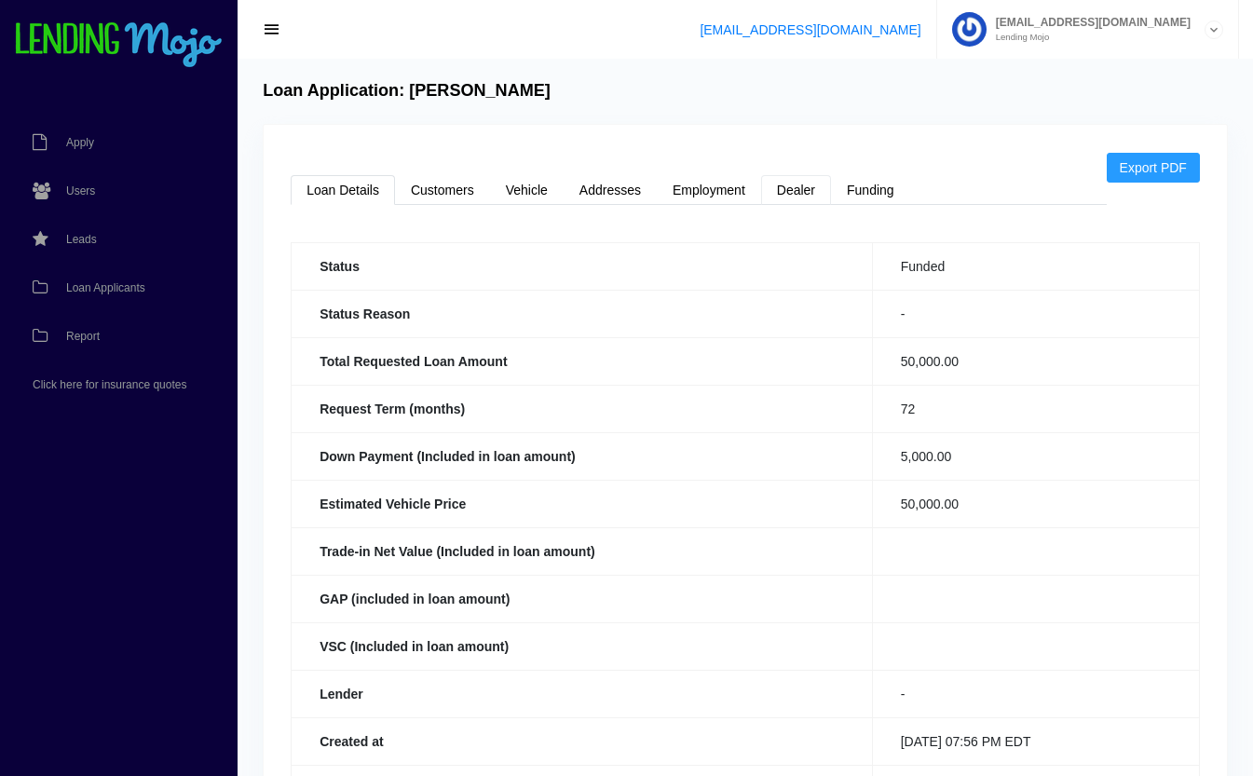
click at [813, 198] on link "Dealer" at bounding box center [796, 190] width 70 height 30
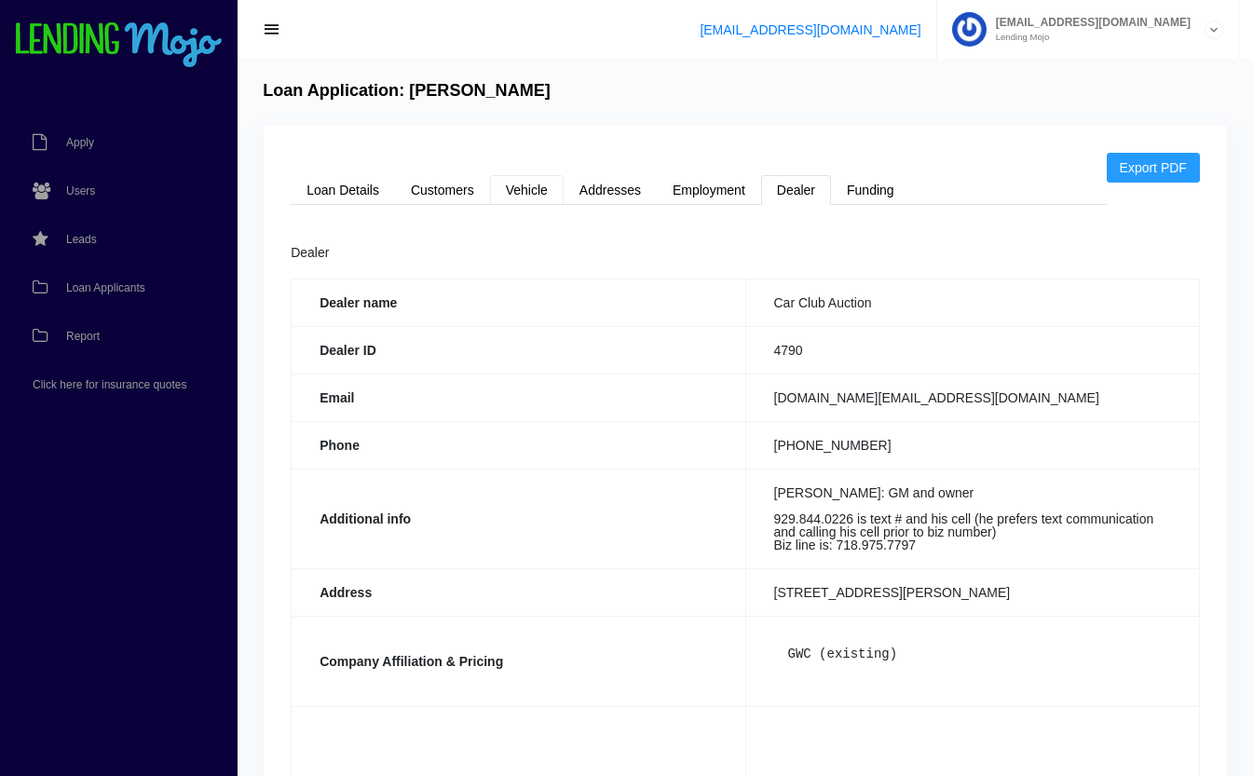
click at [526, 182] on link "Vehicle" at bounding box center [527, 190] width 74 height 30
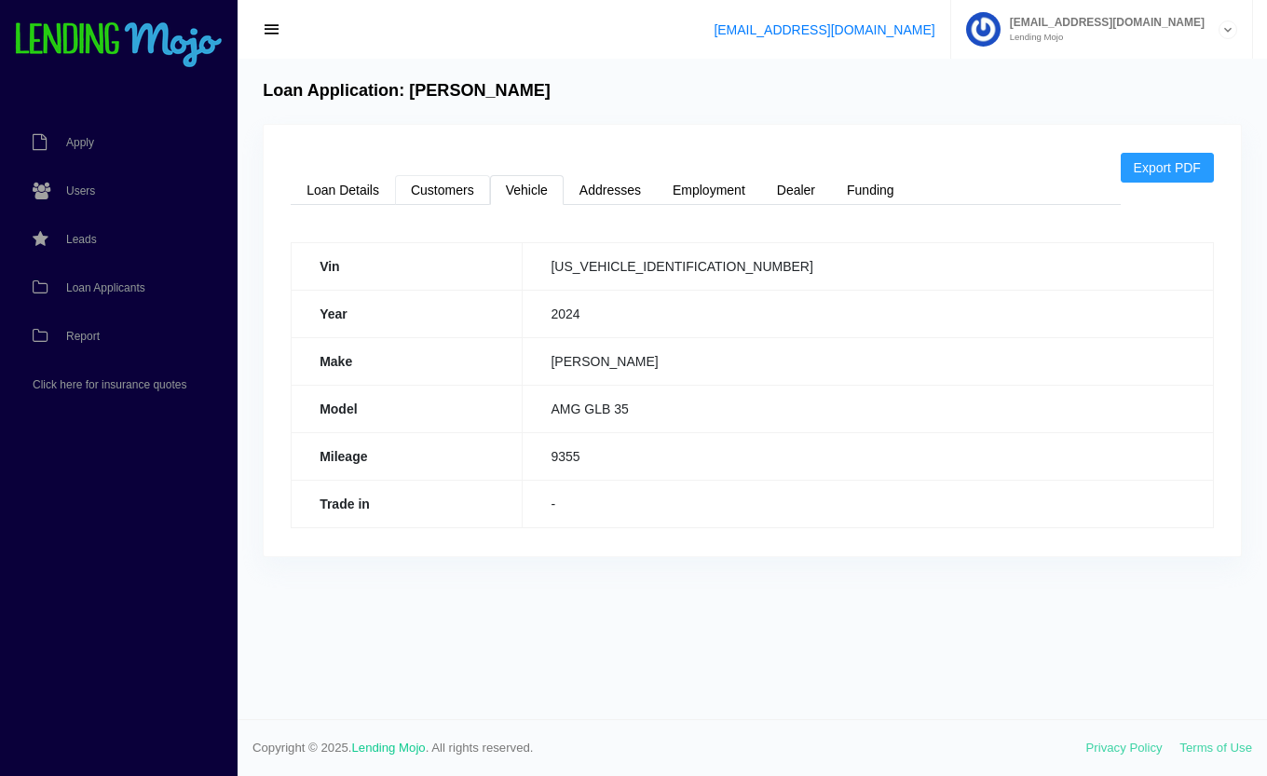
click at [456, 190] on link "Customers" at bounding box center [442, 190] width 95 height 30
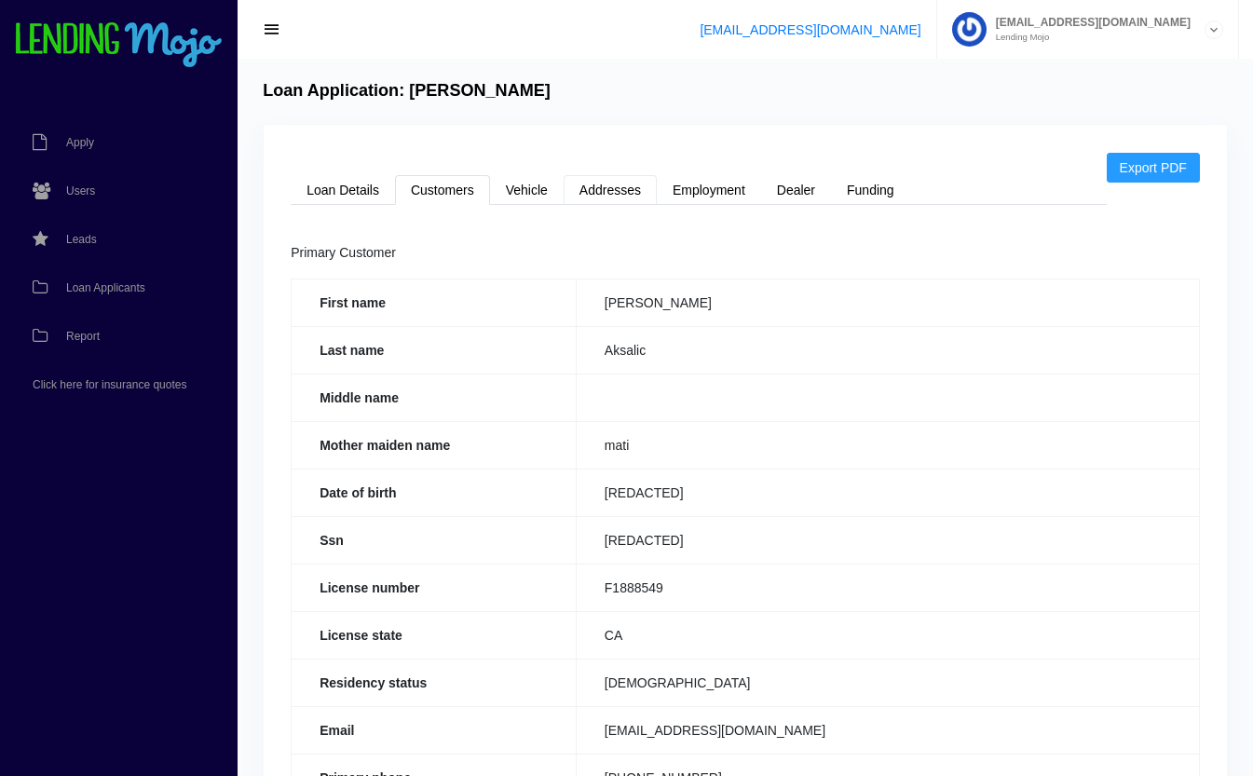
click at [605, 177] on link "Addresses" at bounding box center [610, 190] width 93 height 30
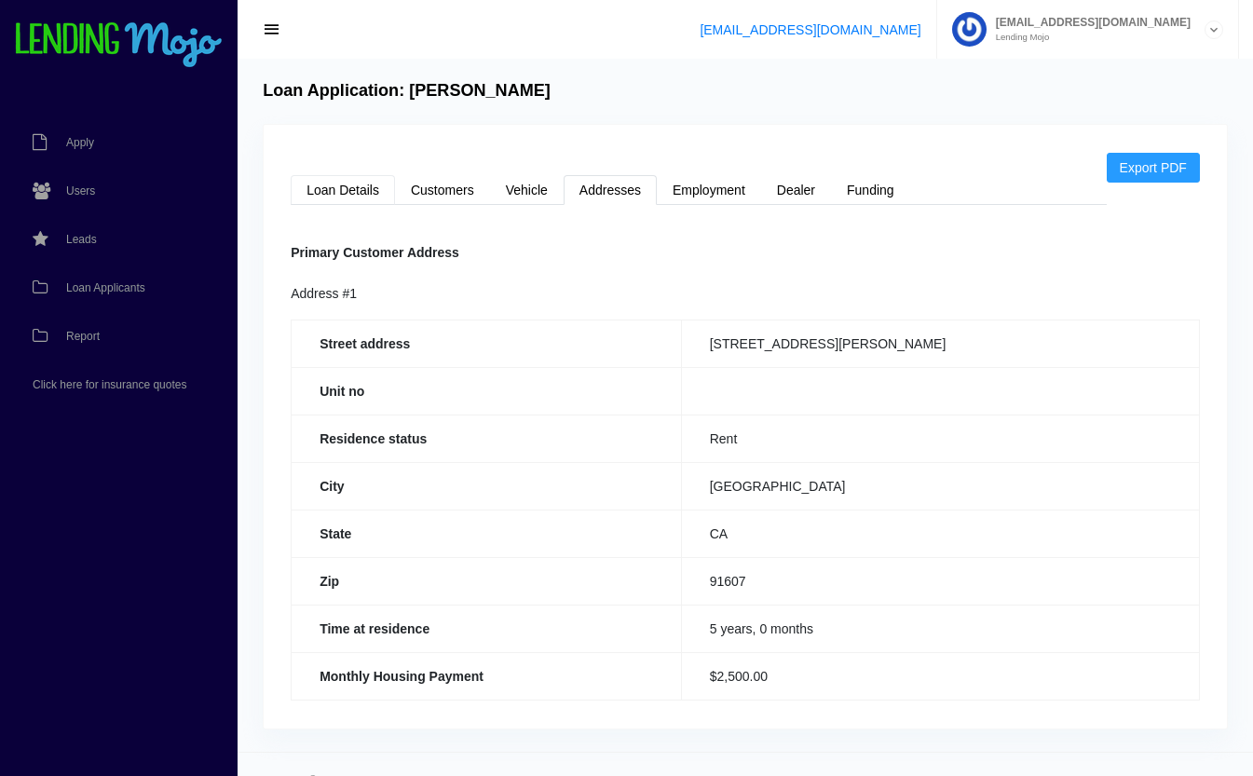
click at [332, 192] on link "Loan Details" at bounding box center [343, 190] width 104 height 30
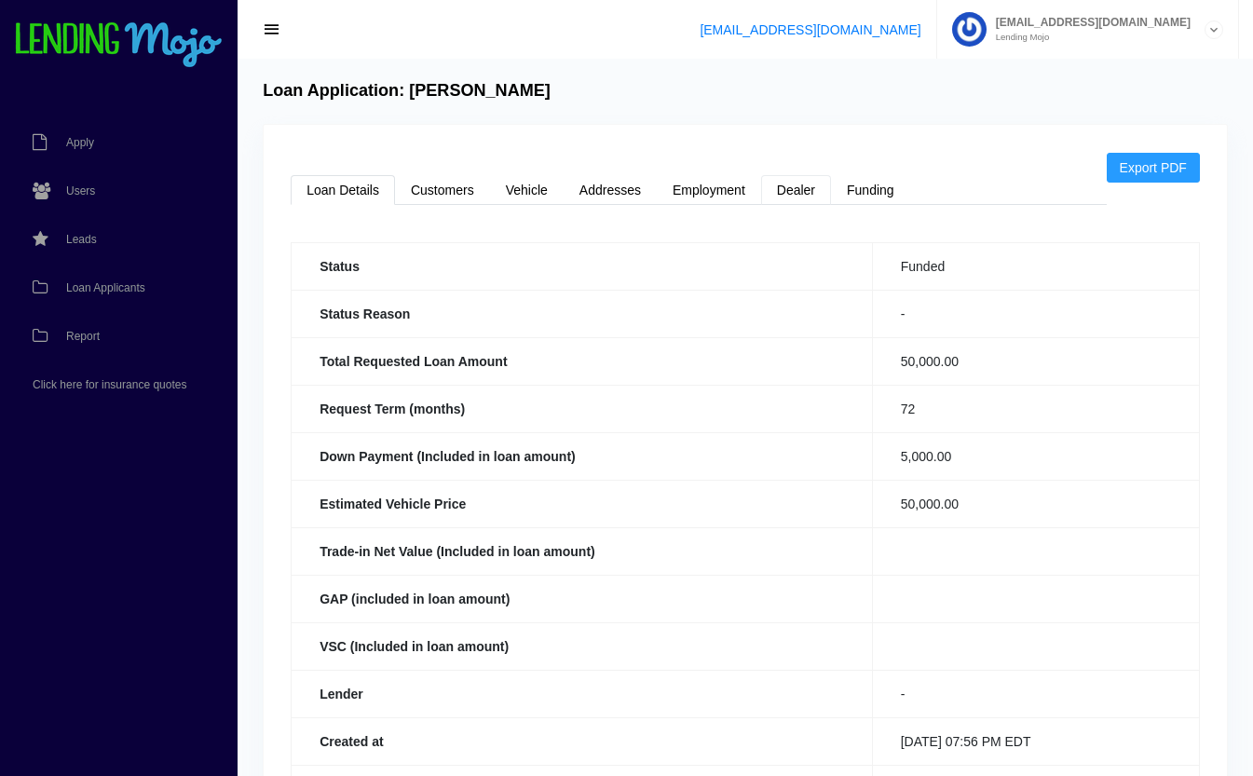
click at [782, 194] on link "Dealer" at bounding box center [796, 190] width 70 height 30
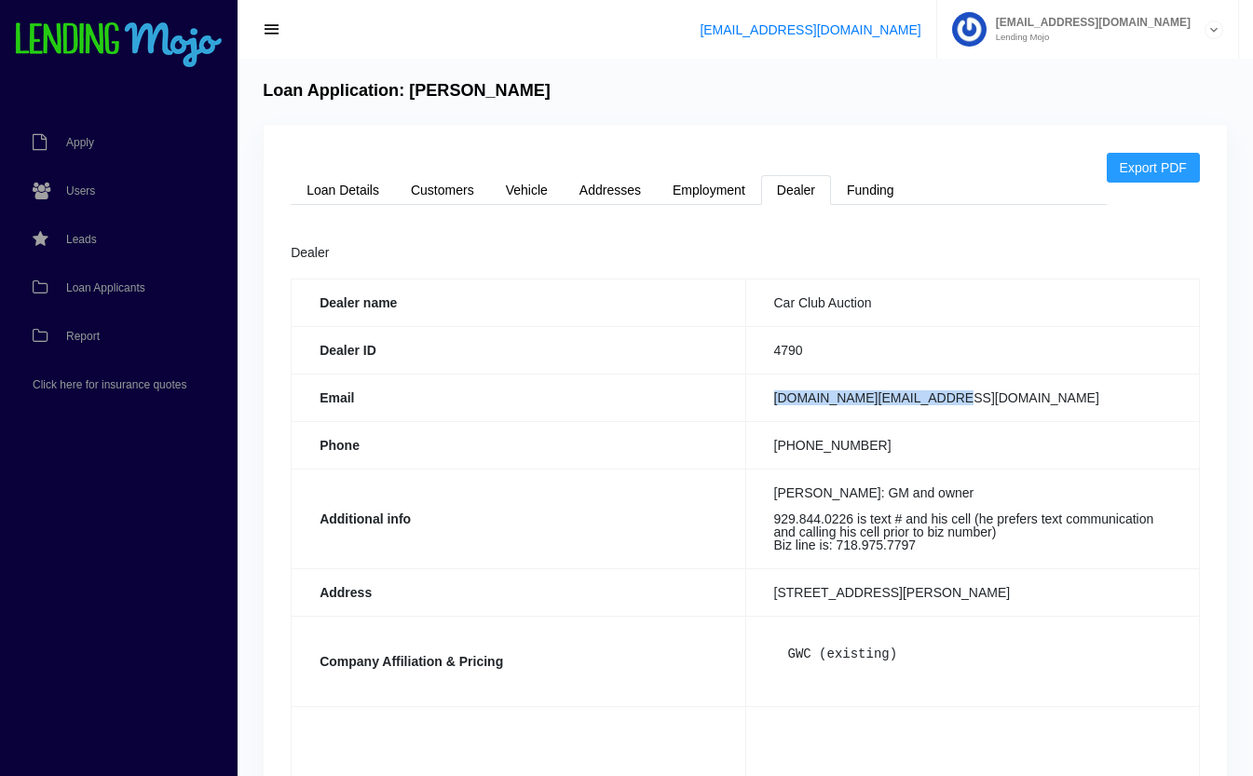
drag, startPoint x: 944, startPoint y: 392, endPoint x: 758, endPoint y: 405, distance: 185.8
click at [758, 405] on td "carclub.auction@gmail.com" at bounding box center [972, 398] width 454 height 48
copy td "carclub.auction@gmail.com"
click at [638, 355] on th "Dealer ID" at bounding box center [519, 350] width 454 height 48
